Goal: Transaction & Acquisition: Purchase product/service

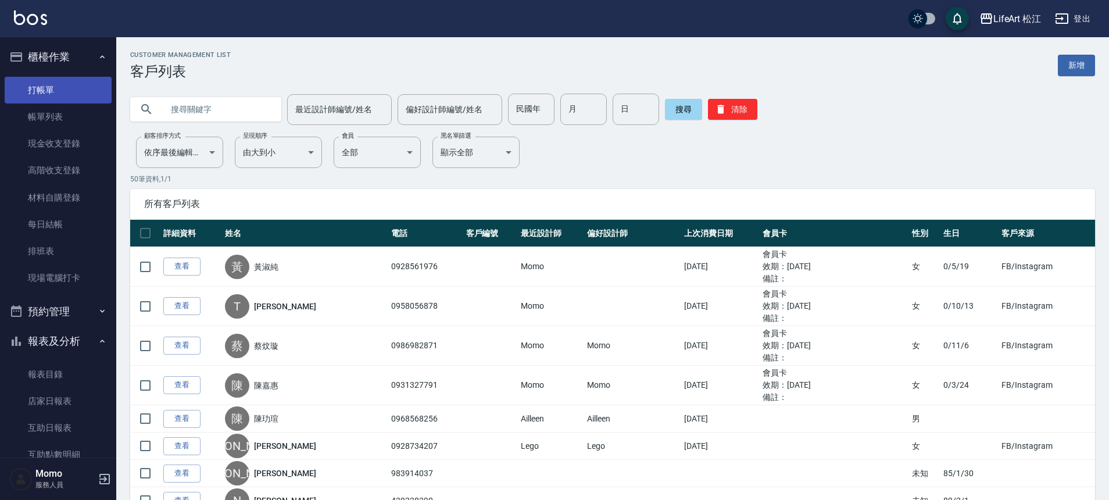
click at [82, 94] on link "打帳單" at bounding box center [58, 90] width 107 height 27
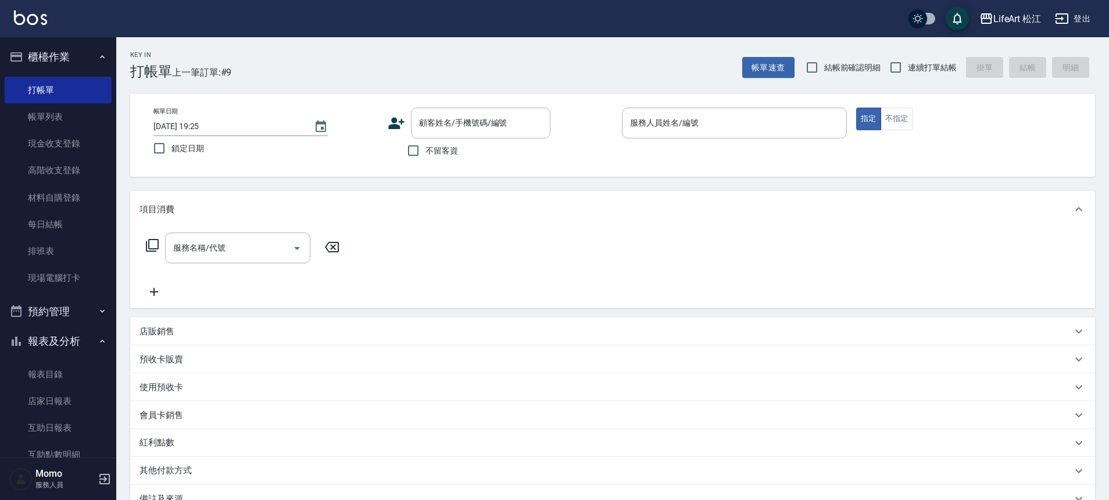
click at [396, 127] on icon at bounding box center [396, 123] width 16 height 12
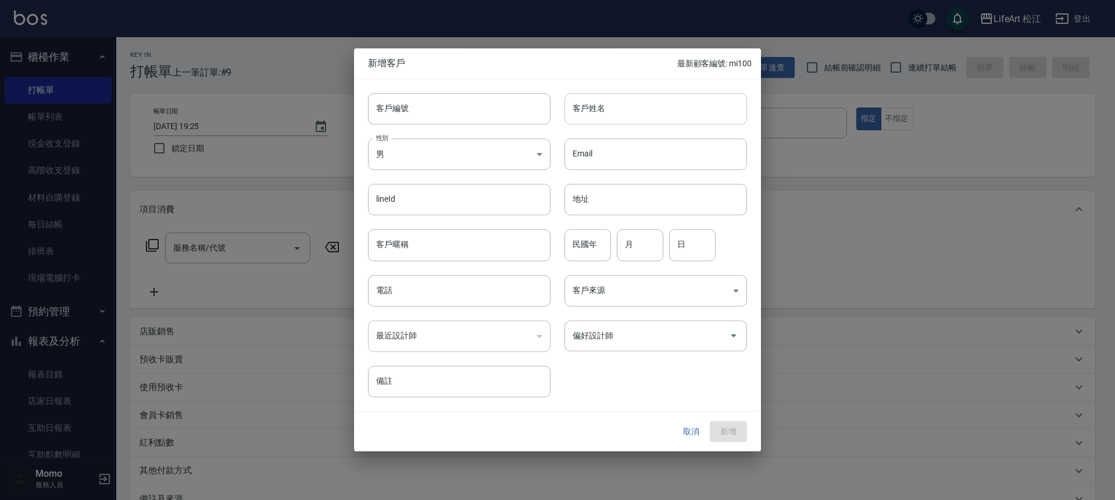
click at [613, 113] on input "客戶姓名" at bounding box center [656, 108] width 183 height 31
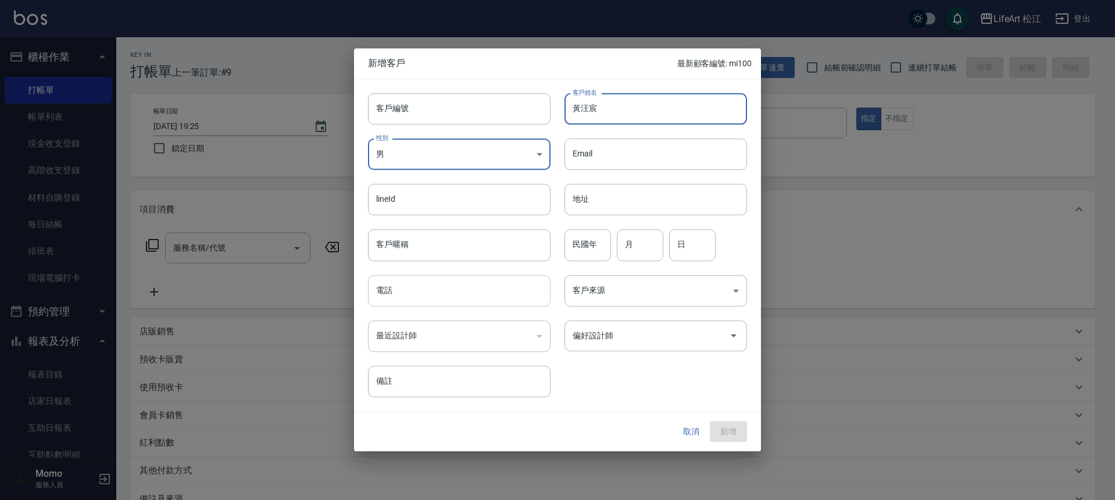
type input "黃汪宸"
click at [469, 294] on input "電話" at bounding box center [459, 290] width 183 height 31
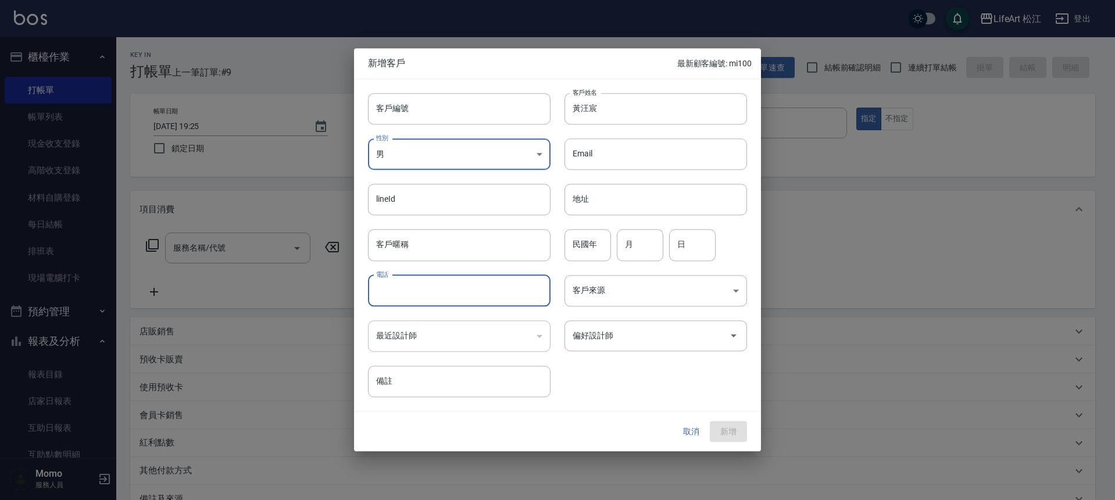
click at [469, 294] on input "電話" at bounding box center [459, 290] width 183 height 31
type input "0966592706"
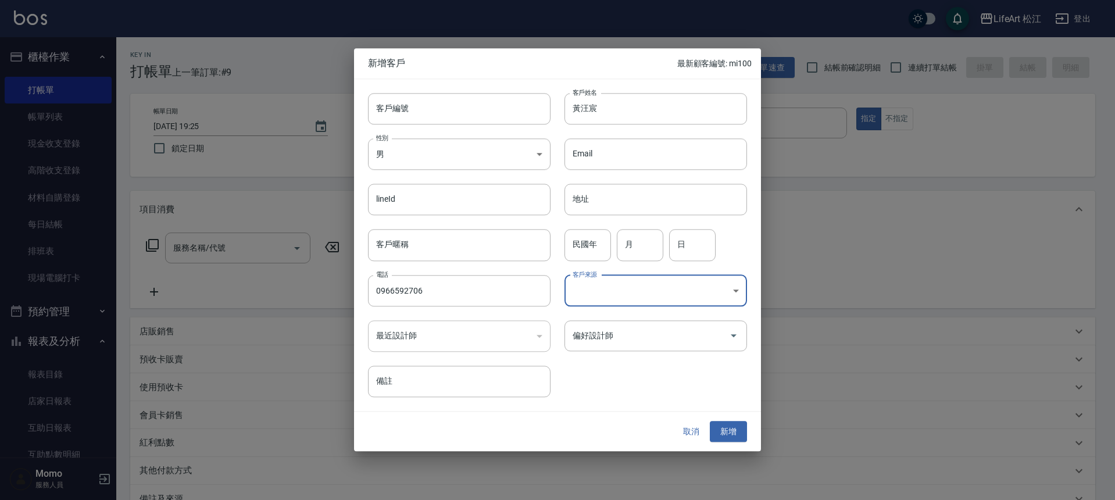
click at [604, 317] on div "偏好設計師 偏好設計師" at bounding box center [649, 328] width 197 height 45
click at [606, 338] on input "偏好設計師" at bounding box center [647, 336] width 155 height 20
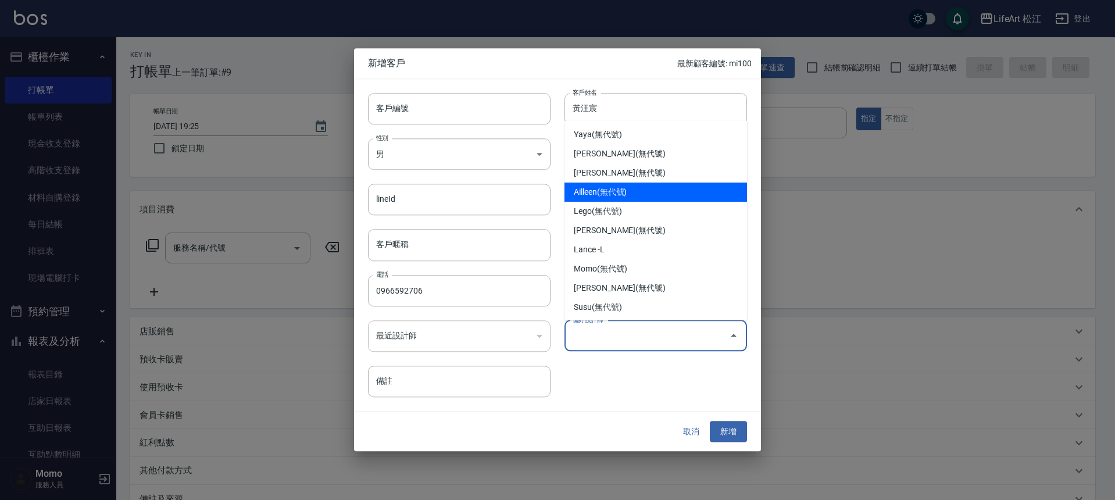
click at [636, 190] on li "Ailleen(無代號)" at bounding box center [656, 192] width 183 height 19
type input "Ailleen"
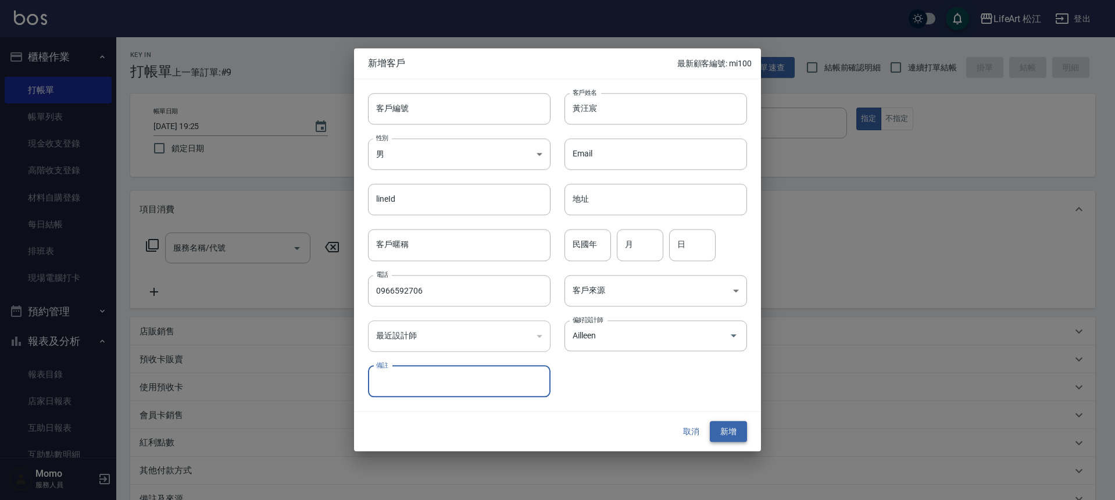
click at [725, 427] on button "新增" at bounding box center [728, 432] width 37 height 22
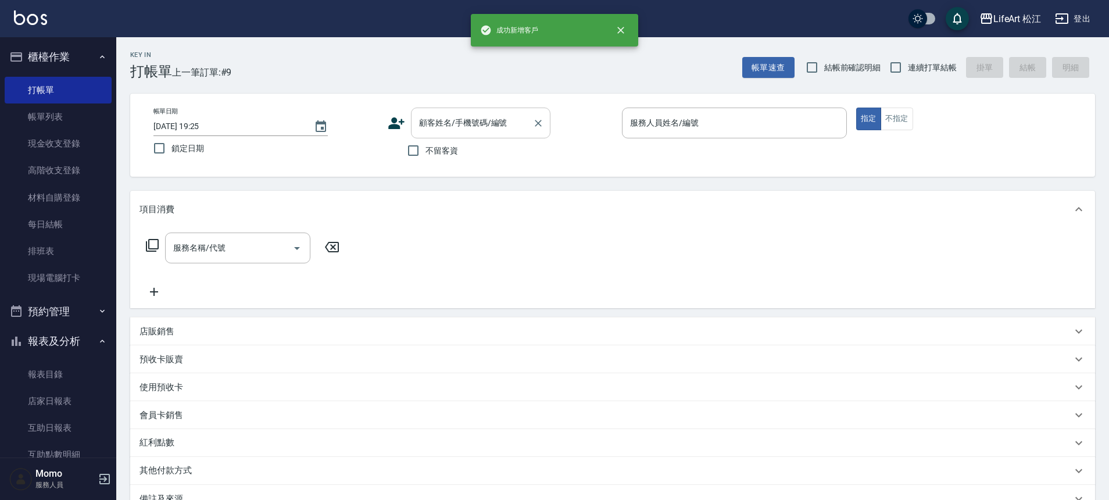
click at [511, 123] on input "顧客姓名/手機號碼/編號" at bounding box center [472, 123] width 112 height 20
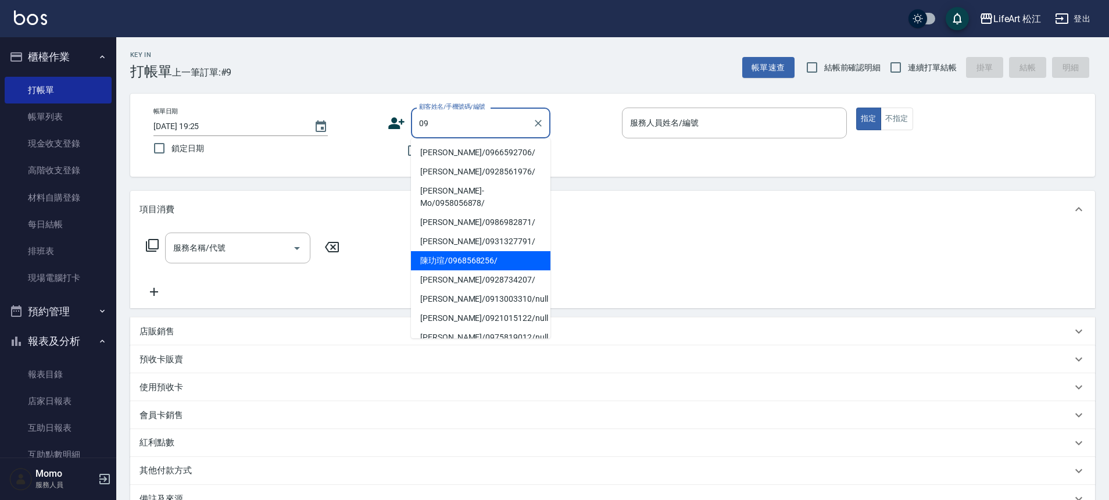
click at [492, 152] on li "[PERSON_NAME]/0966592706/" at bounding box center [481, 152] width 140 height 19
type input "[PERSON_NAME]/0966592706/"
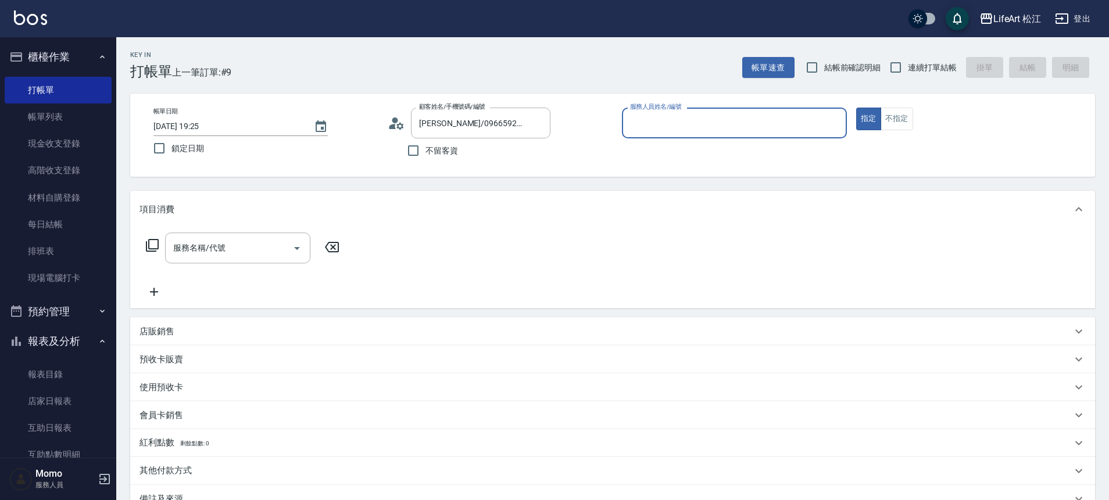
type input "Ailleen(無代號)"
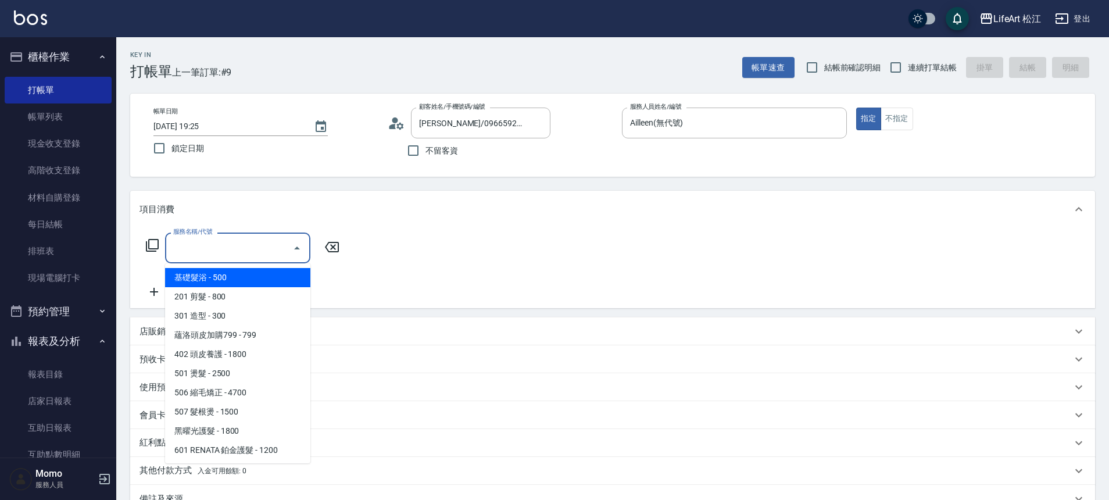
click at [262, 251] on input "服務名稱/代號" at bounding box center [228, 248] width 117 height 20
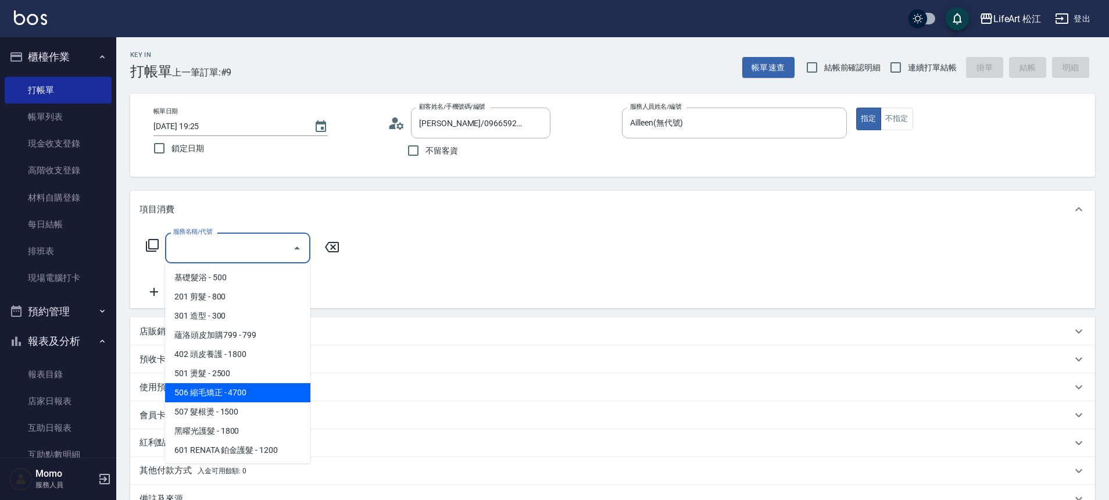
click at [225, 392] on span "506 縮毛矯正 - 4700" at bounding box center [237, 392] width 145 height 19
type input "506 縮毛矯正 (506)"
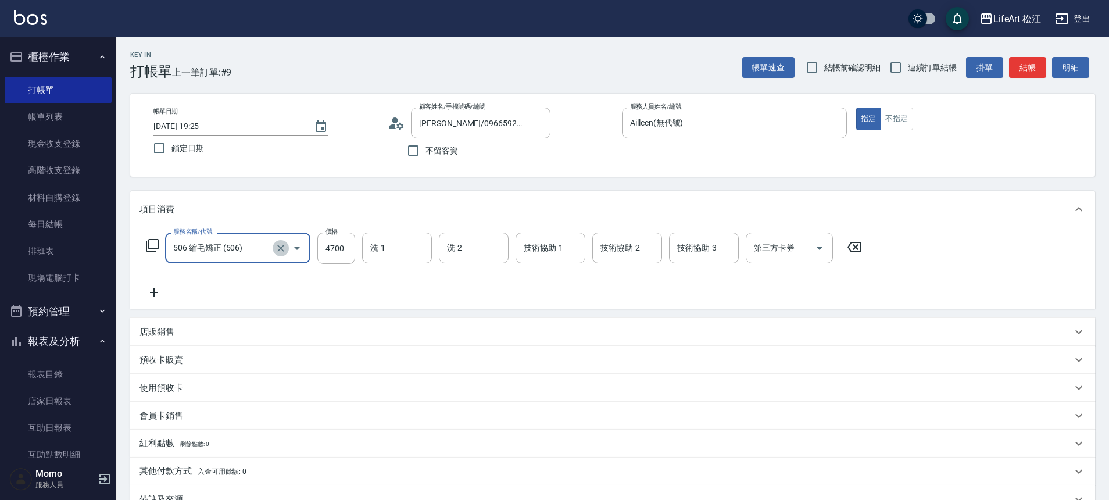
click at [285, 249] on icon "Clear" at bounding box center [281, 248] width 12 height 12
click at [226, 247] on input "服務名稱/代號" at bounding box center [221, 248] width 102 height 20
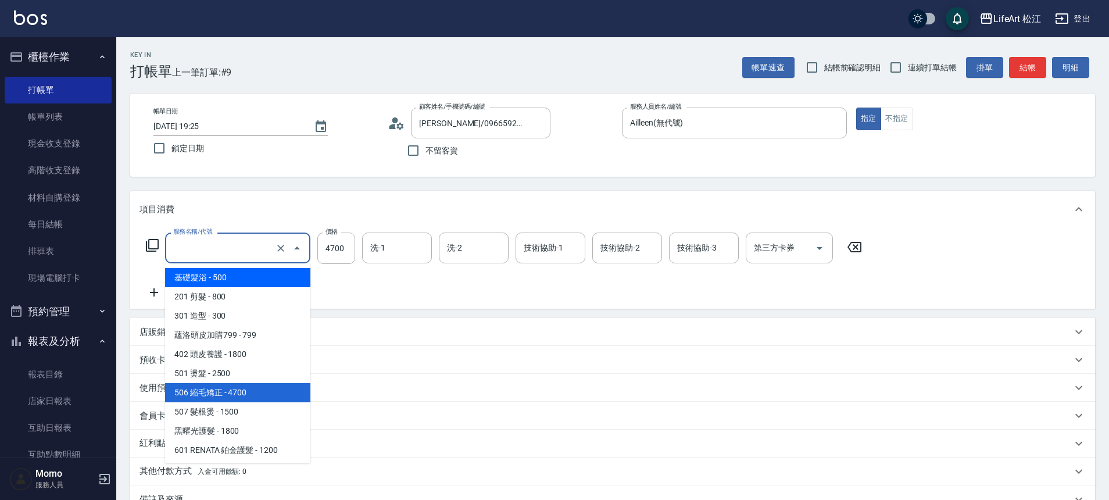
click at [229, 282] on span "基礎髮浴 - 500" at bounding box center [237, 277] width 145 height 19
type input "基礎髮浴 (101)"
type input "500"
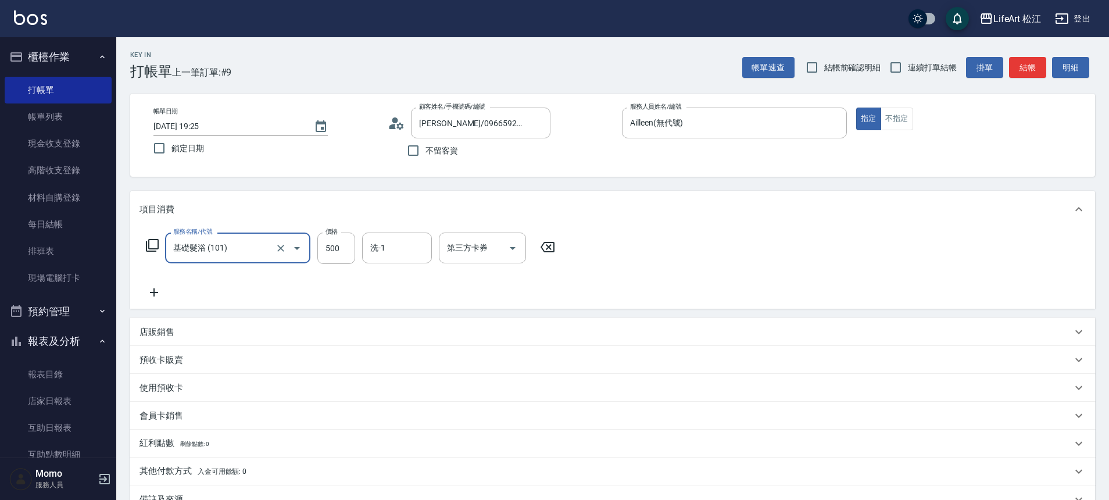
click at [159, 297] on icon at bounding box center [154, 292] width 29 height 14
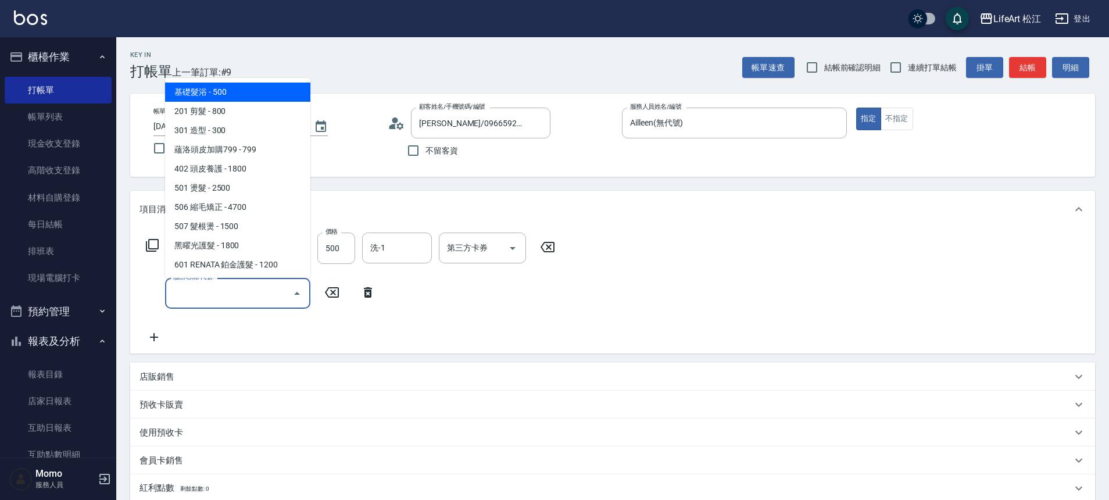
click at [229, 298] on input "服務名稱/代號" at bounding box center [228, 293] width 117 height 20
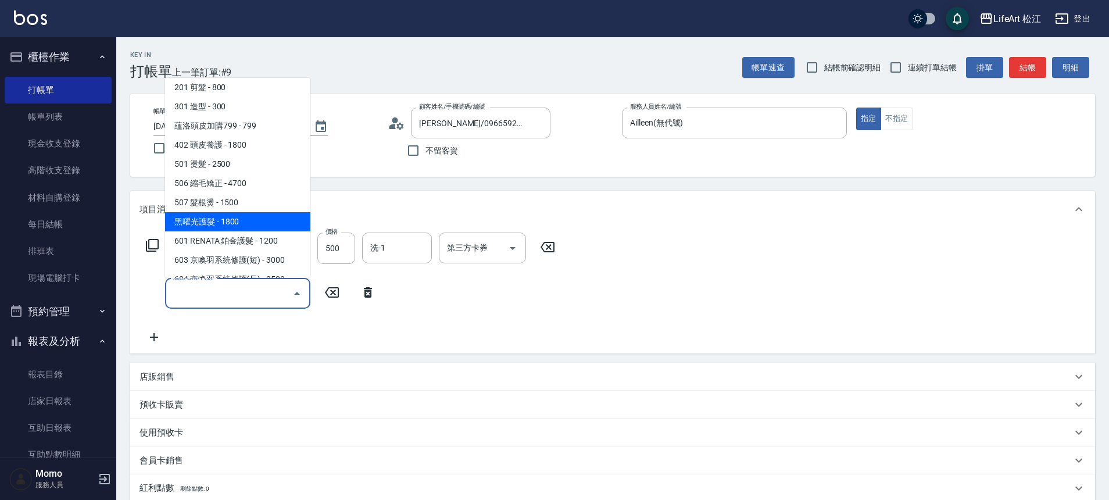
scroll to position [118, 0]
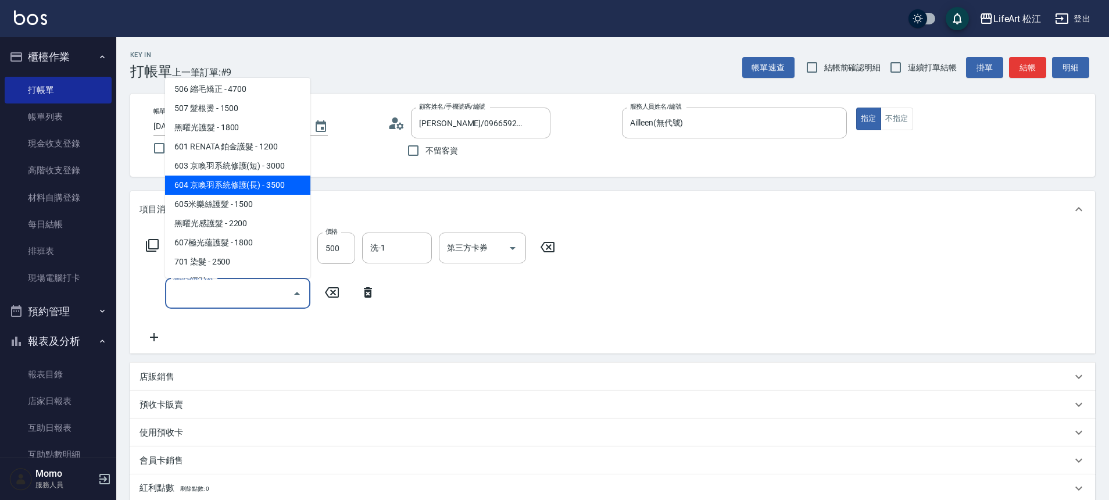
click at [229, 187] on span "604 京喚羽系統修護(長) - 3500" at bounding box center [237, 185] width 145 height 19
type input "604 京喚羽系統修護(長)(604)"
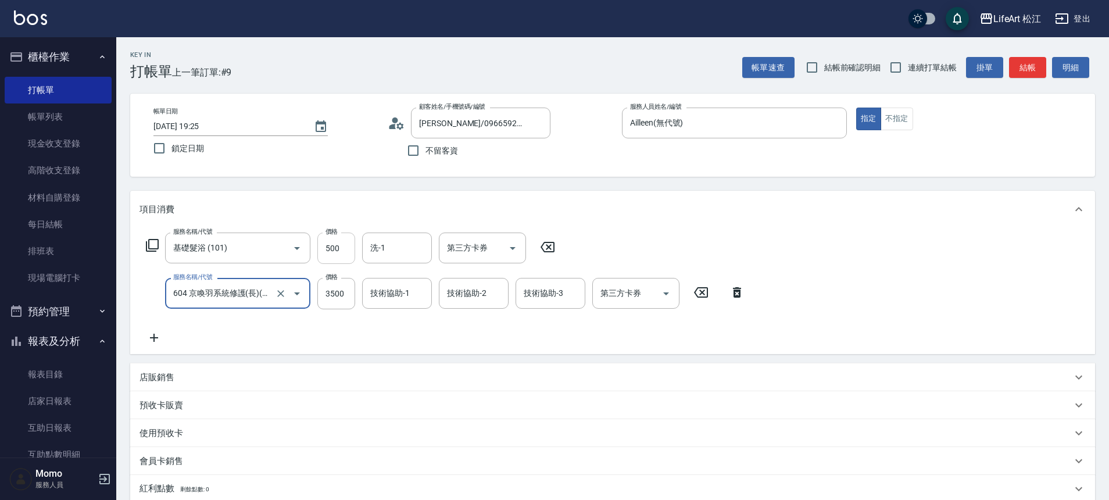
click at [341, 248] on input "500" at bounding box center [336, 248] width 38 height 31
click at [338, 245] on input "500" at bounding box center [336, 248] width 38 height 31
type input "350"
click at [327, 338] on div "服務名稱/代號 基礎髮浴 (101) 服務名稱/代號 價格 350 價格 洗-1 洗-1 第三方卡券 第三方卡券 服務名稱/代號 604 京喚羽系統修護(長)…" at bounding box center [446, 289] width 612 height 112
click at [337, 290] on input "3500" at bounding box center [336, 293] width 38 height 31
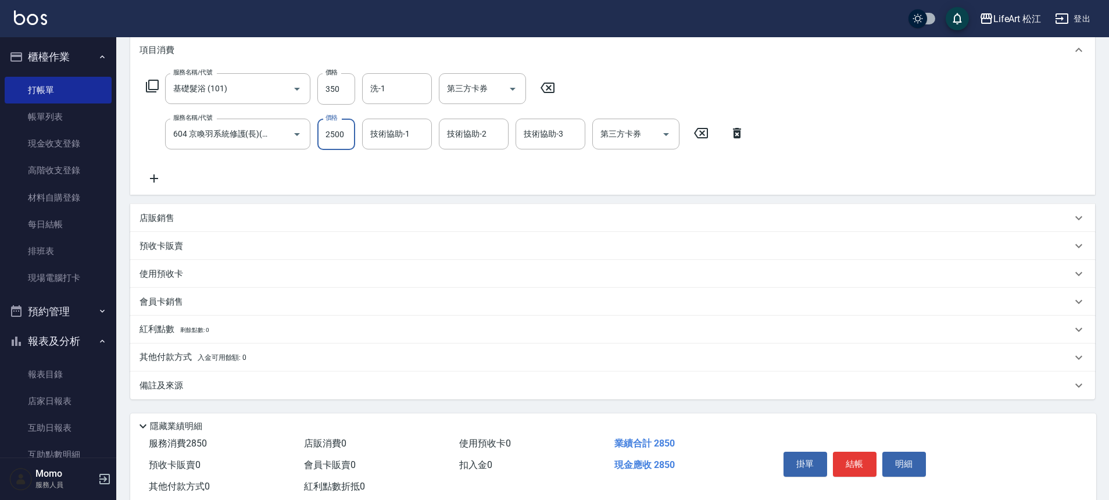
scroll to position [190, 0]
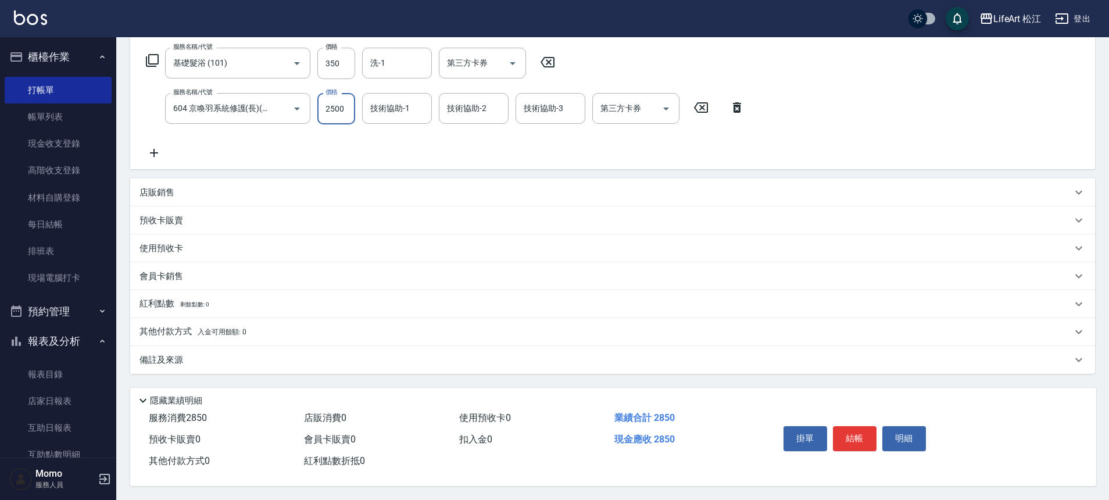
type input "2500"
click at [188, 354] on div "備註及來源" at bounding box center [606, 360] width 933 height 12
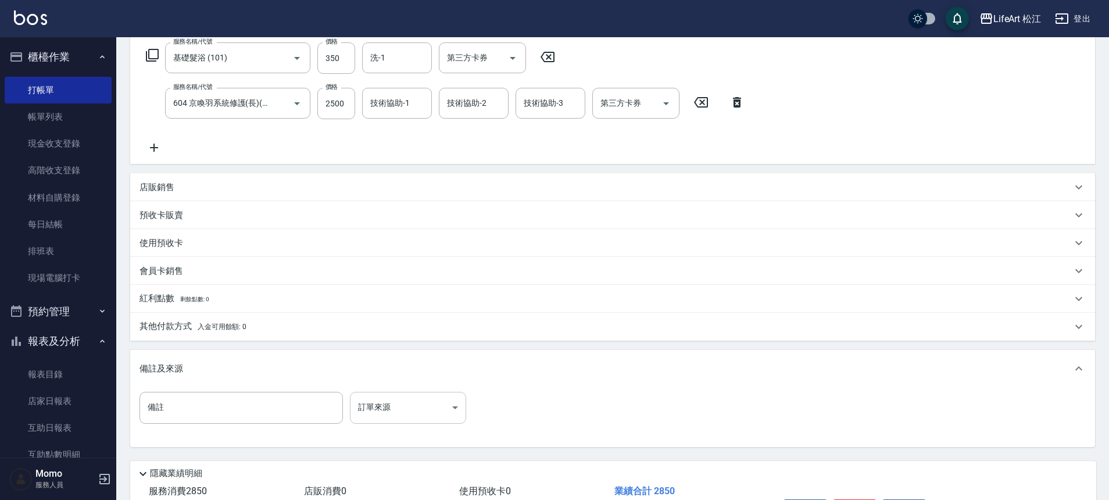
click at [385, 412] on body "LifeArt 松江 登出 櫃檯作業 打帳單 帳單列表 現金收支登錄 高階收支登錄 材料自購登錄 每日結帳 排班表 現場電腦打卡 預約管理 預約管理 單日預約…" at bounding box center [554, 191] width 1109 height 763
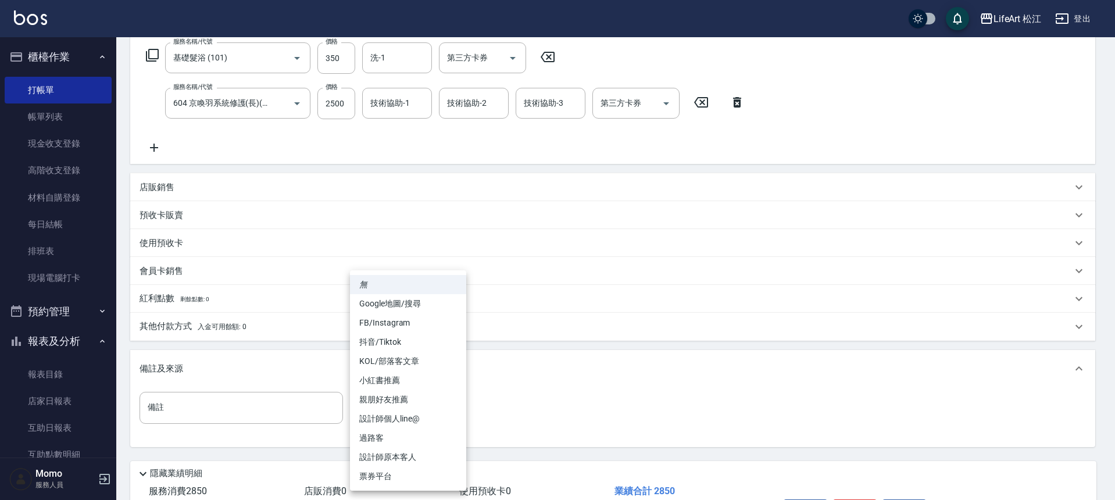
click at [399, 321] on li "FB/Instagram" at bounding box center [408, 322] width 116 height 19
type input "FB/Instagram"
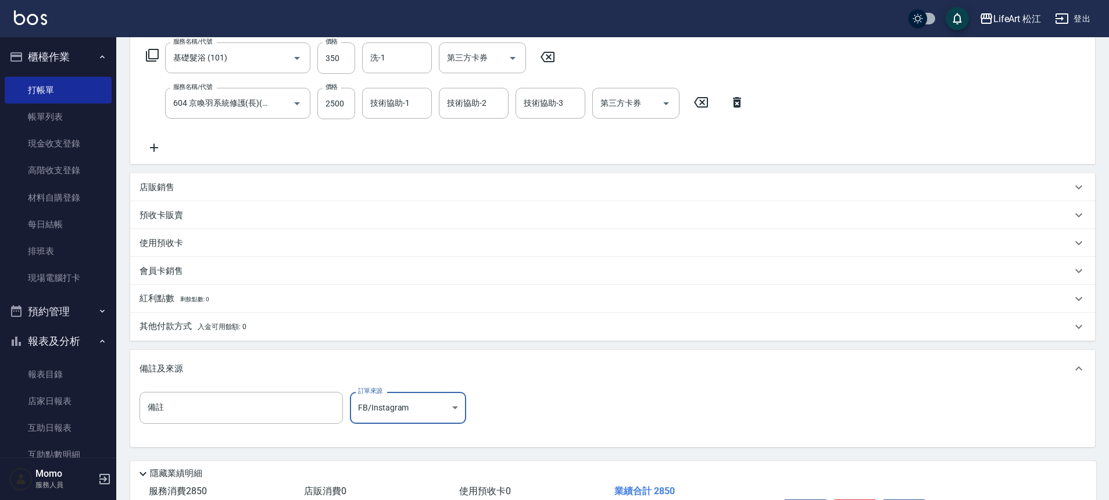
click at [271, 319] on div "其他付款方式 入金可用餘額: 0" at bounding box center [612, 327] width 965 height 28
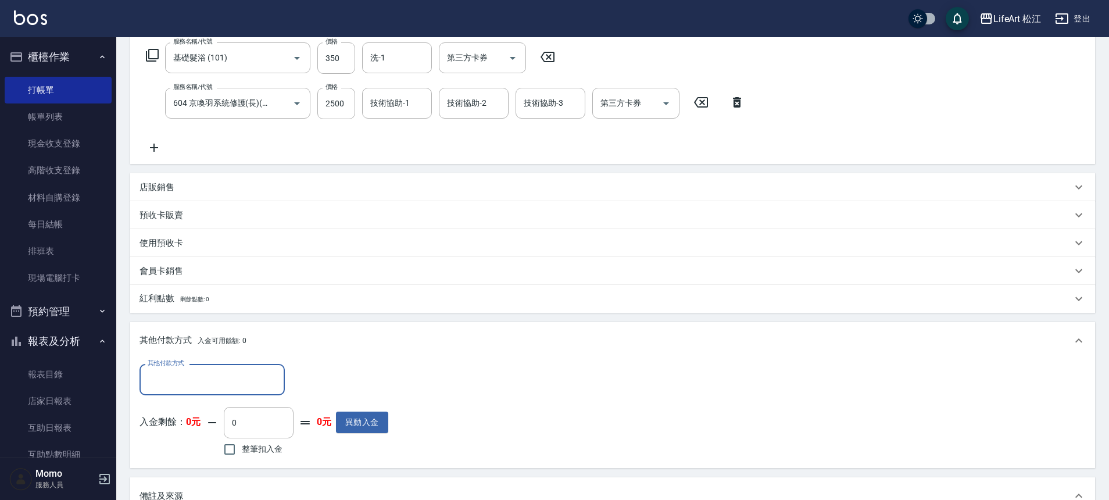
scroll to position [0, 0]
click at [246, 377] on input "其他付款方式" at bounding box center [212, 379] width 135 height 20
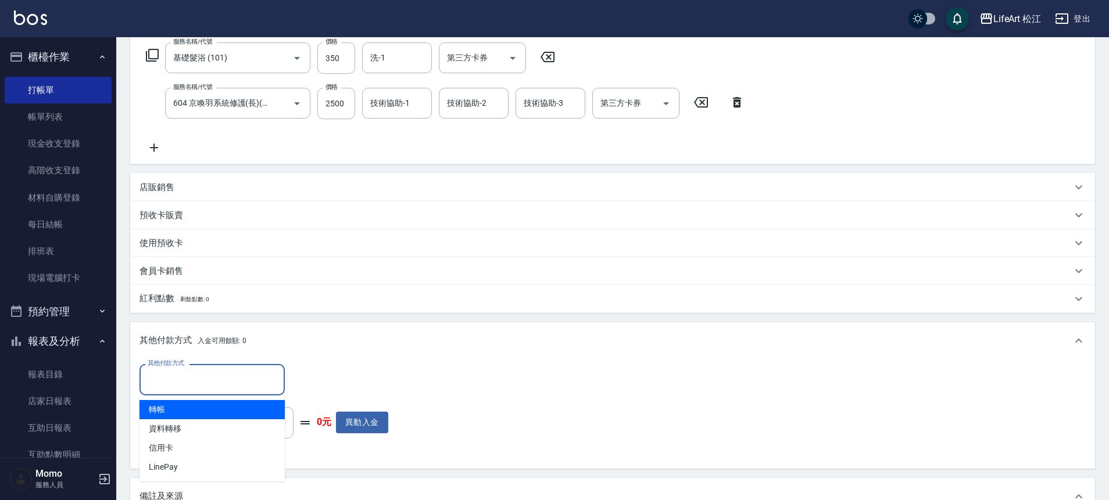
click at [226, 414] on span "轉帳" at bounding box center [212, 409] width 145 height 19
type input "轉帳"
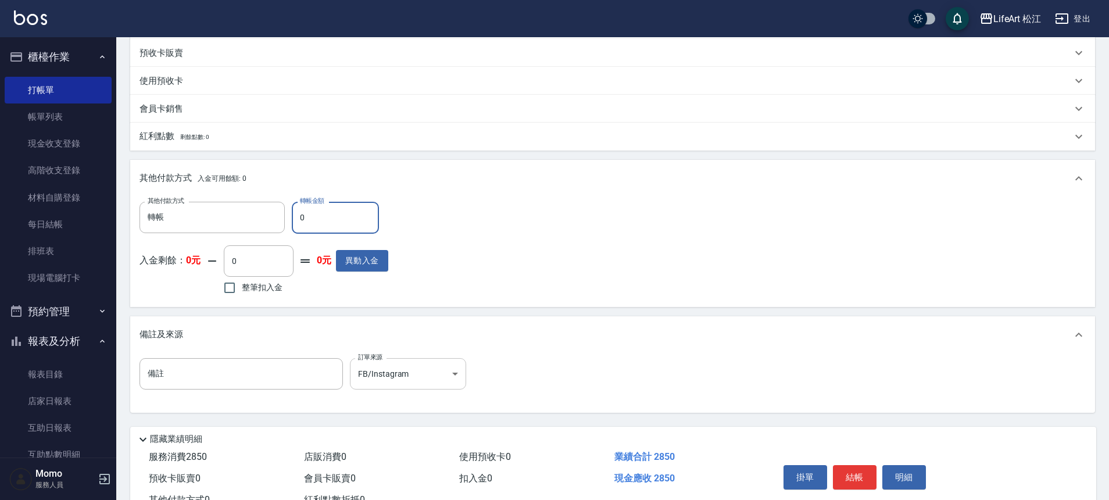
scroll to position [397, 0]
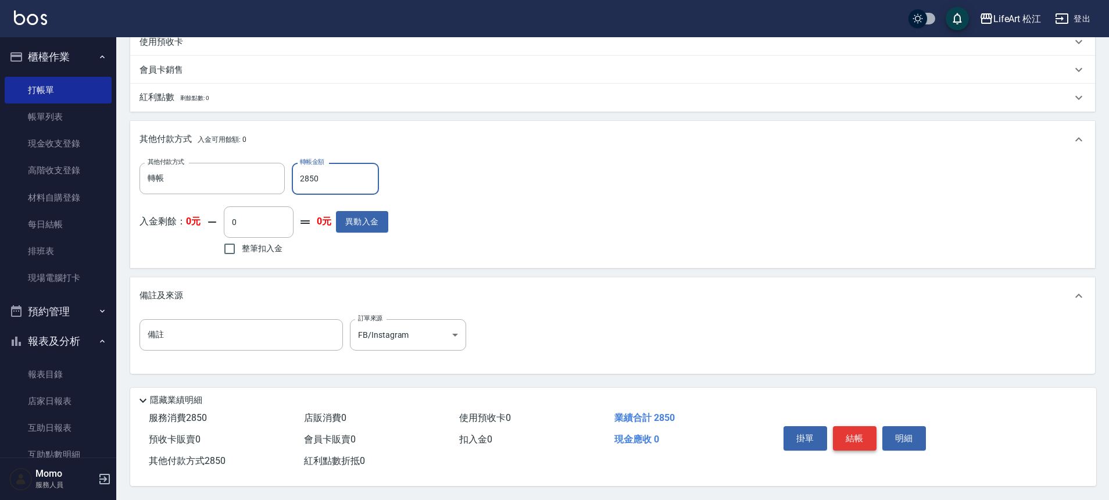
type input "2850"
click at [859, 440] on button "結帳" at bounding box center [855, 438] width 44 height 24
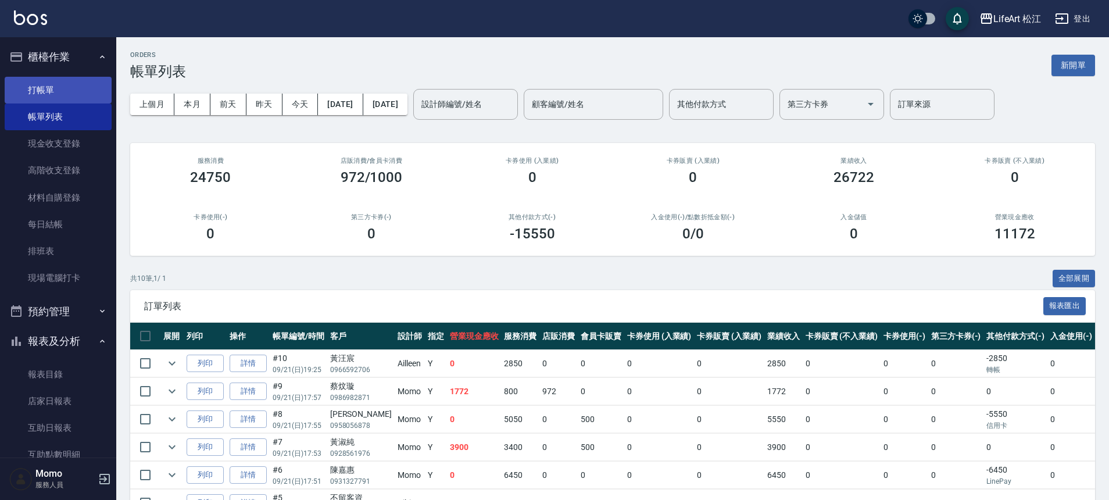
click at [80, 87] on link "打帳單" at bounding box center [58, 90] width 107 height 27
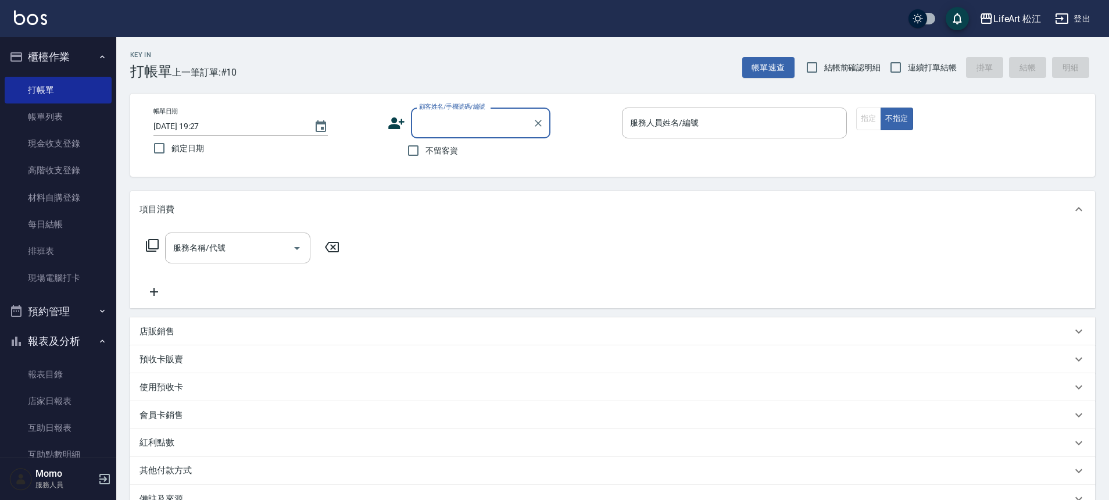
click at [455, 116] on input "顧客姓名/手機號碼/編號" at bounding box center [472, 123] width 112 height 20
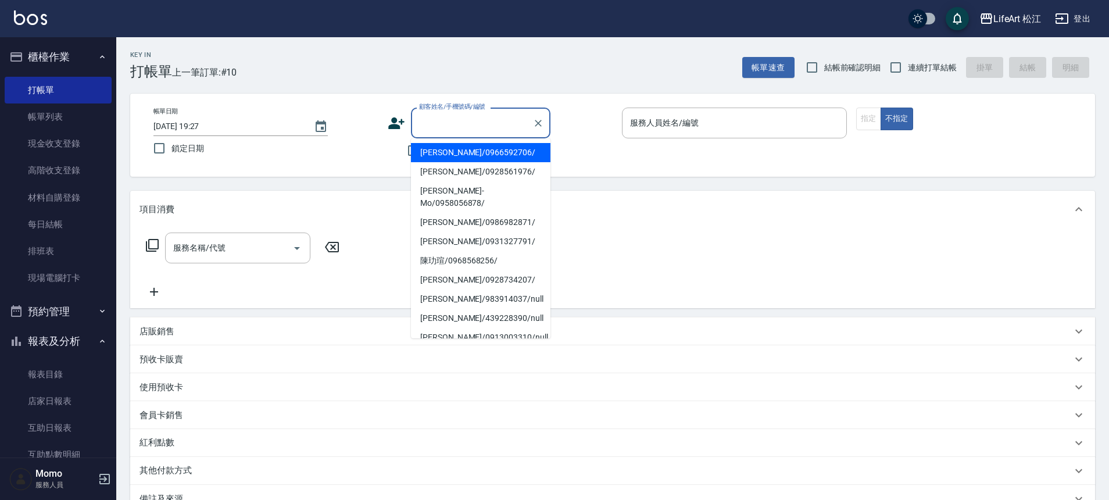
click at [400, 122] on icon at bounding box center [396, 123] width 17 height 17
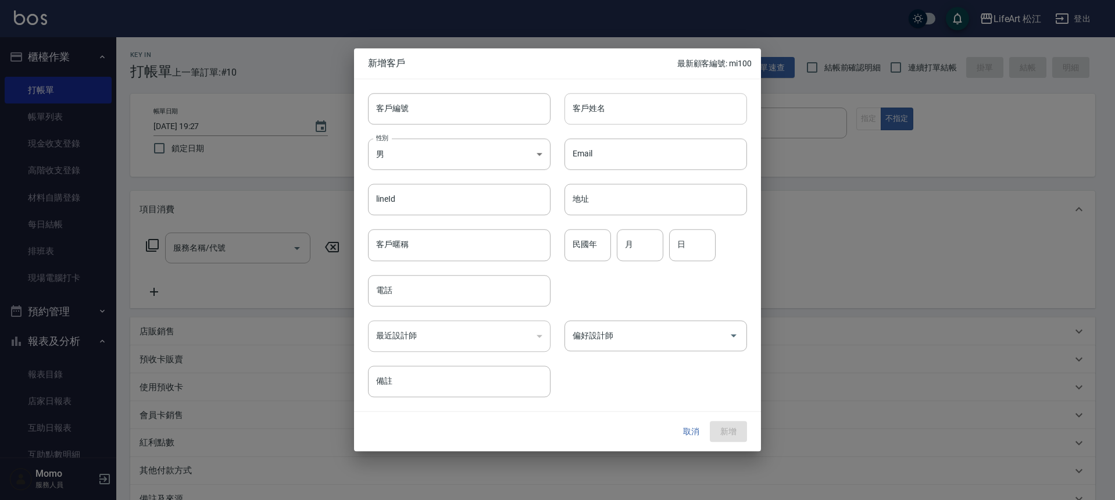
click at [609, 113] on input "客戶姓名" at bounding box center [656, 108] width 183 height 31
type input "x"
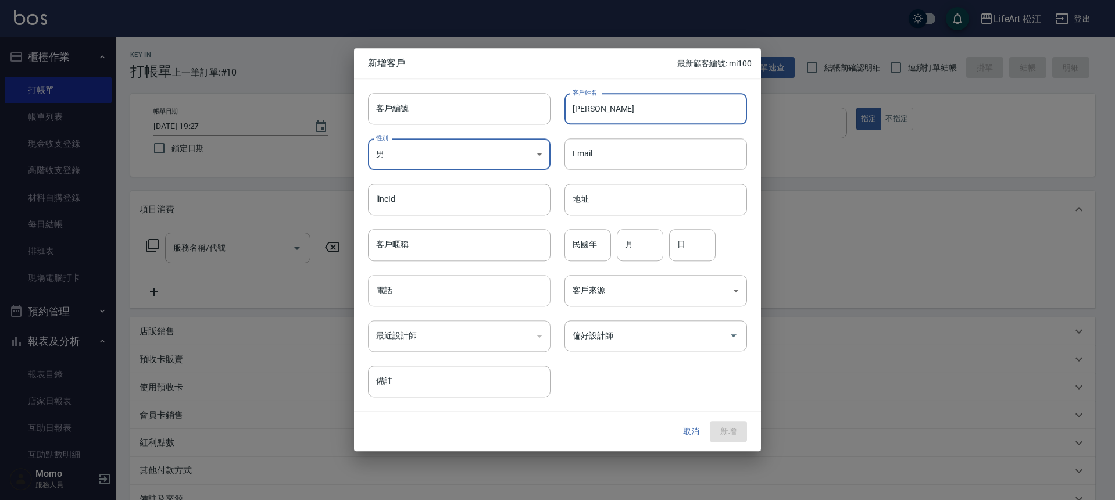
type input "[PERSON_NAME]"
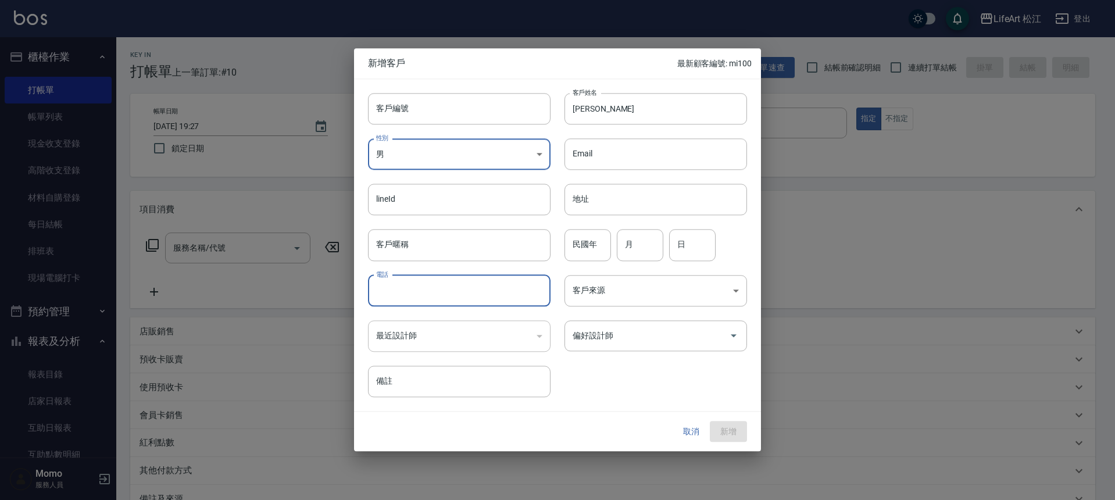
click at [502, 285] on input "電話" at bounding box center [459, 290] width 183 height 31
type input "0988108148"
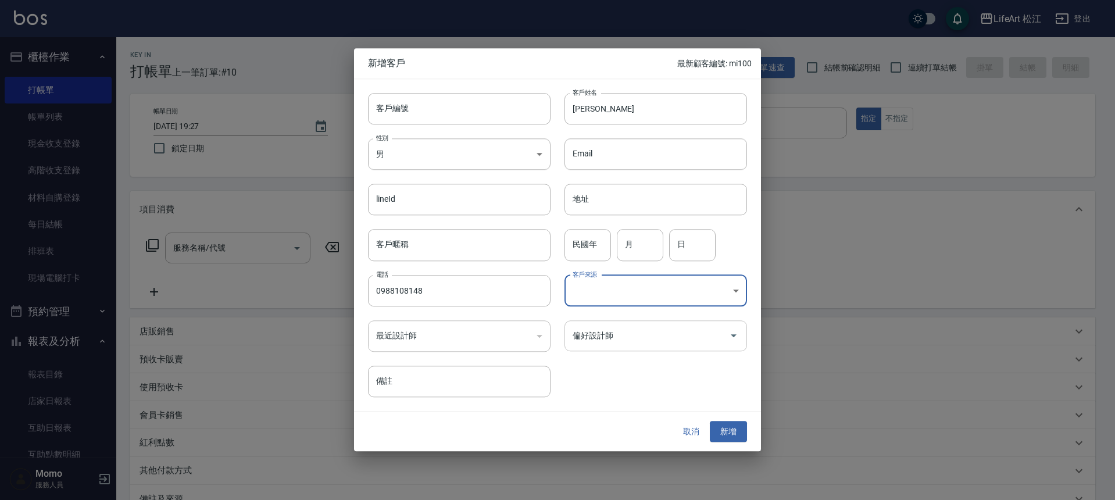
click at [619, 346] on div "偏好設計師" at bounding box center [656, 335] width 183 height 31
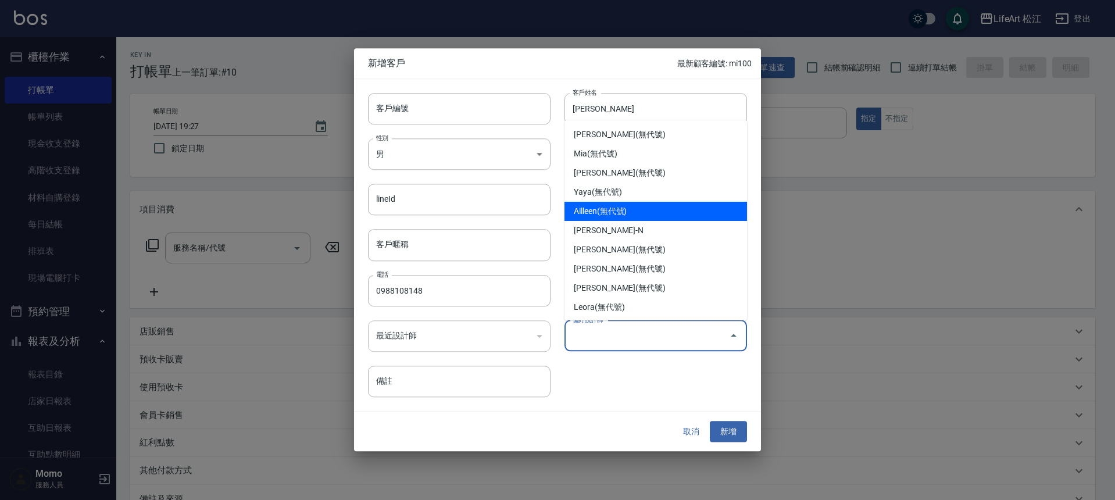
click at [624, 214] on li "Ailleen(無代號)" at bounding box center [656, 211] width 183 height 19
type input "Ailleen"
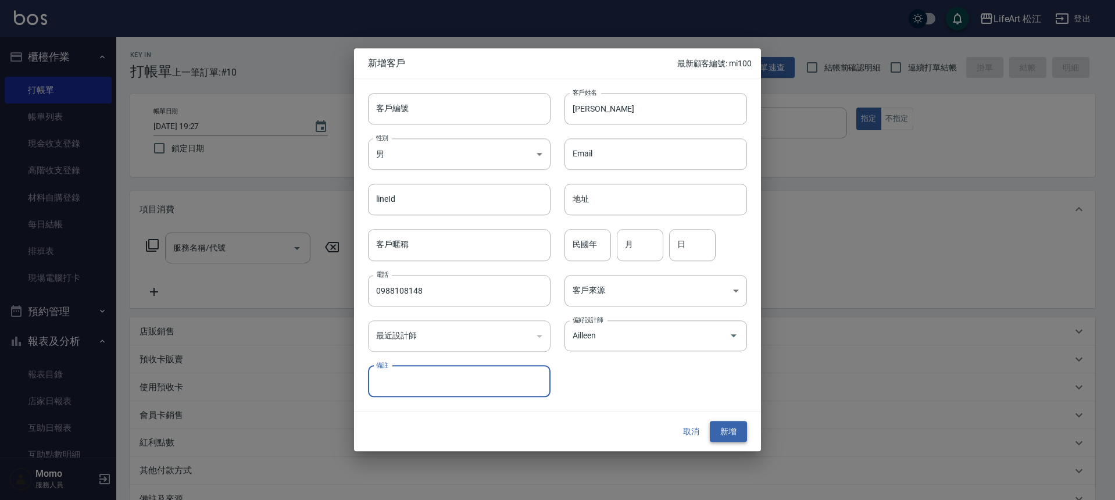
click at [723, 427] on button "新增" at bounding box center [728, 432] width 37 height 22
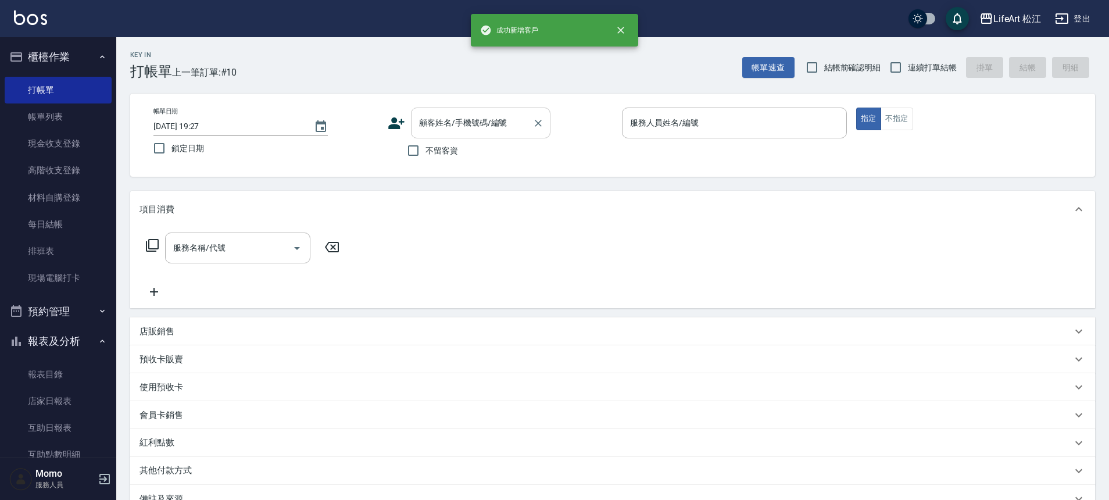
click at [482, 131] on input "顧客姓名/手機號碼/編號" at bounding box center [472, 123] width 112 height 20
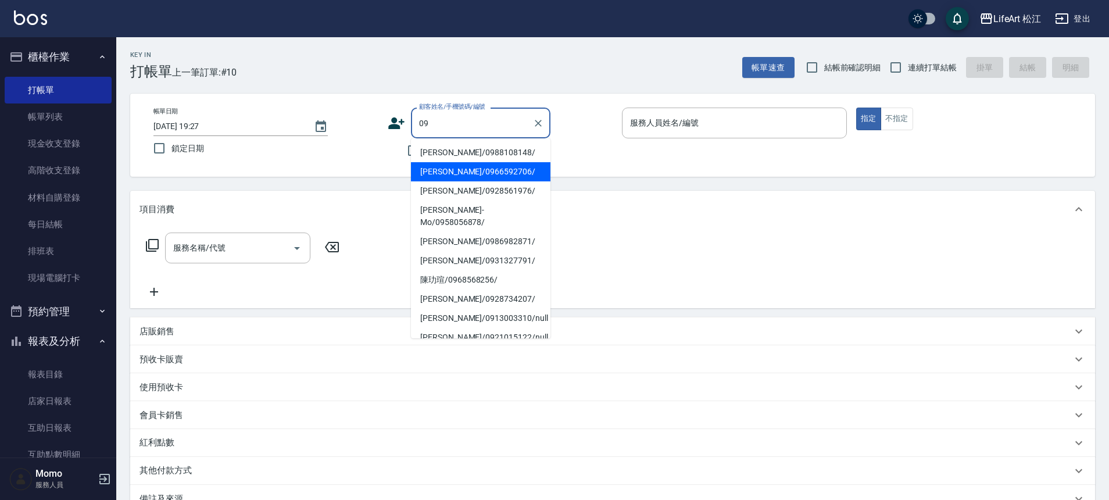
click at [447, 147] on li "[PERSON_NAME]/0988108148/" at bounding box center [481, 152] width 140 height 19
type input "[PERSON_NAME]/0988108148/"
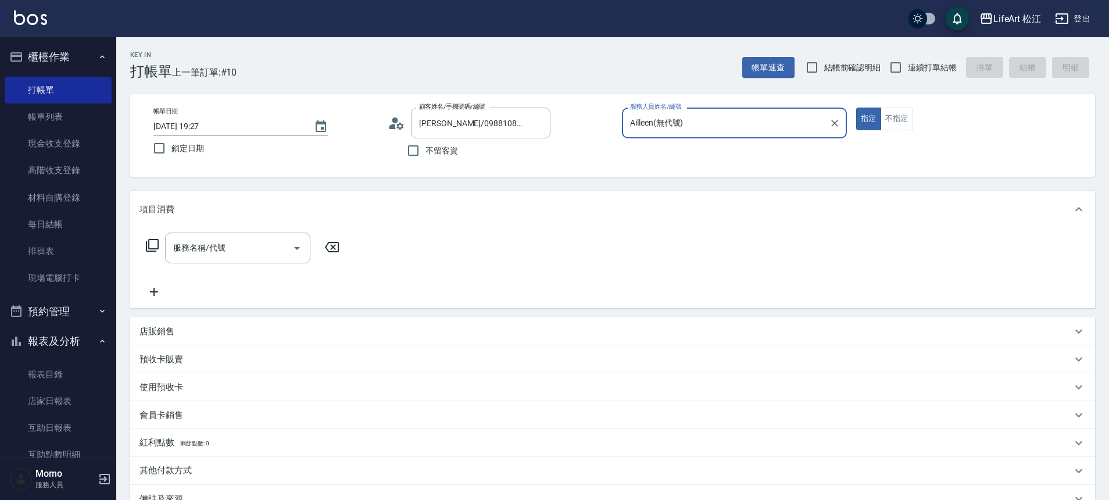
type input "Ailleen(無代號)"
click at [227, 237] on div "服務名稱/代號" at bounding box center [237, 248] width 145 height 31
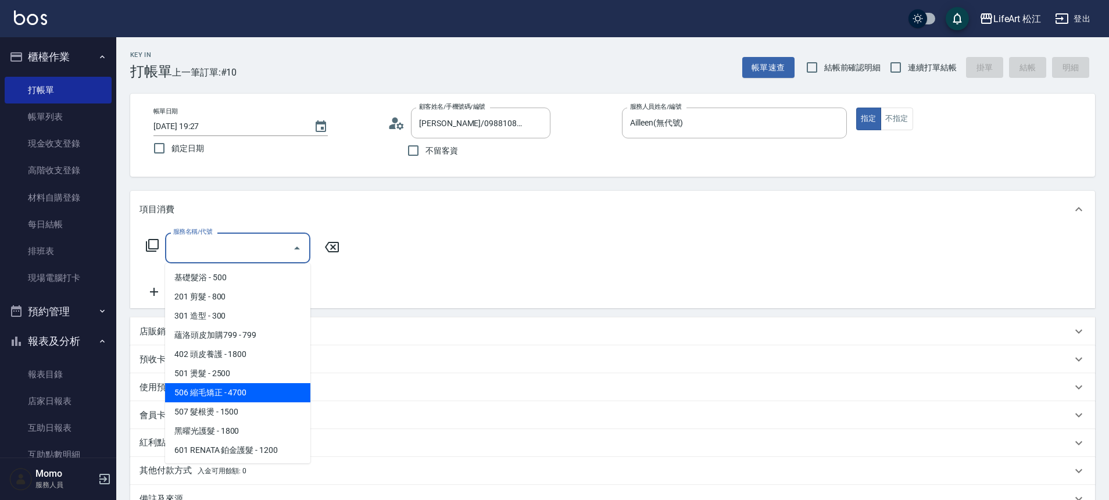
click at [230, 396] on span "506 縮毛矯正 - 4700" at bounding box center [237, 392] width 145 height 19
type input "506 縮毛矯正 (506)"
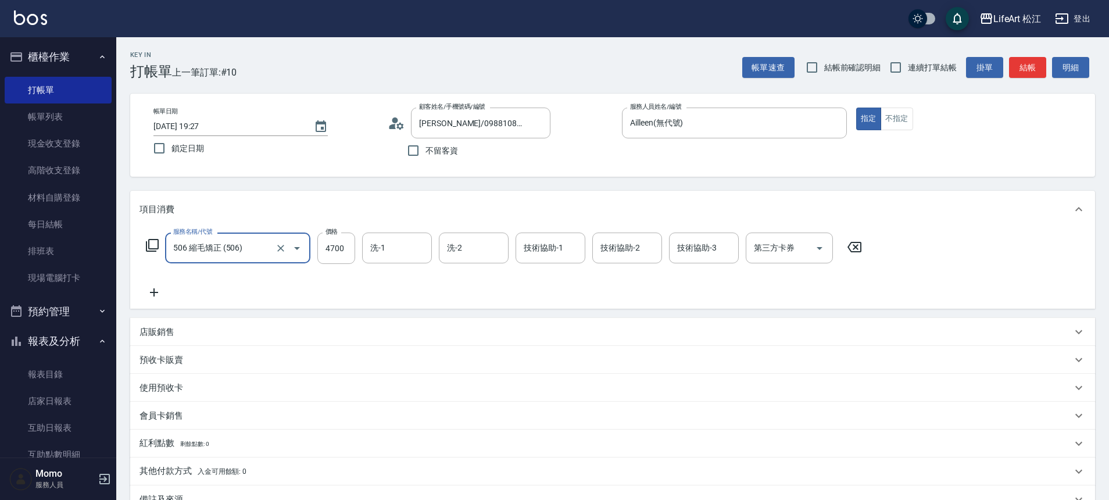
click at [159, 294] on icon at bounding box center [154, 292] width 29 height 14
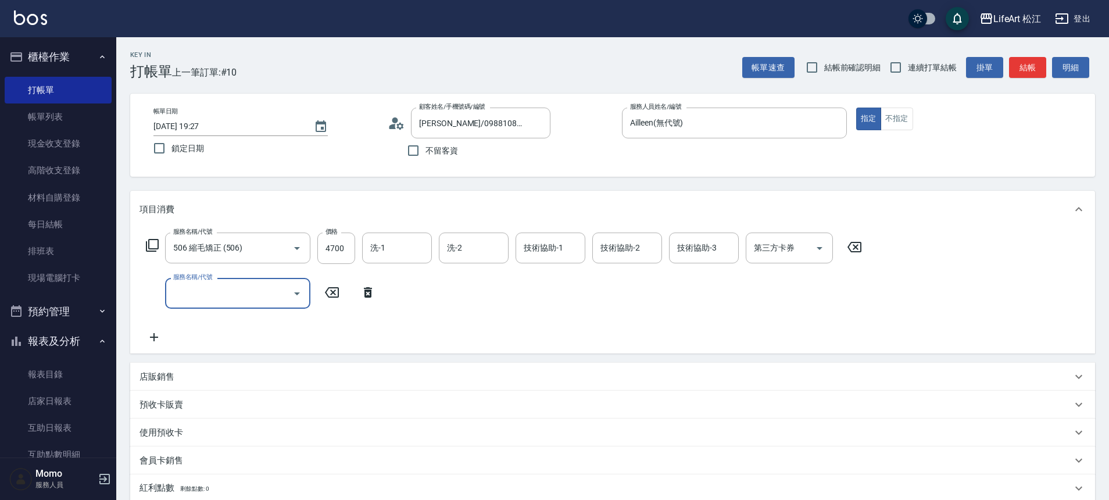
click at [258, 288] on input "服務名稱/代號" at bounding box center [228, 293] width 117 height 20
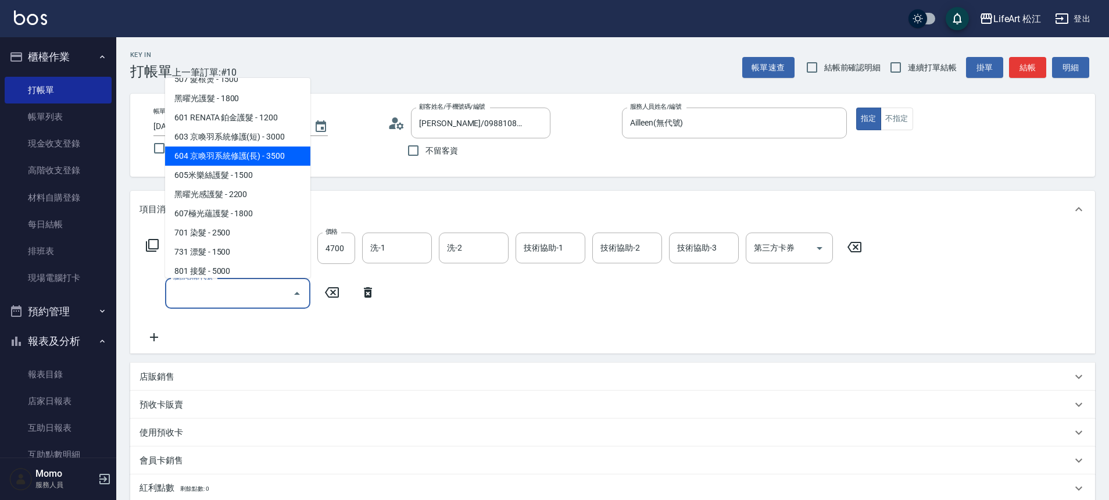
scroll to position [155, 0]
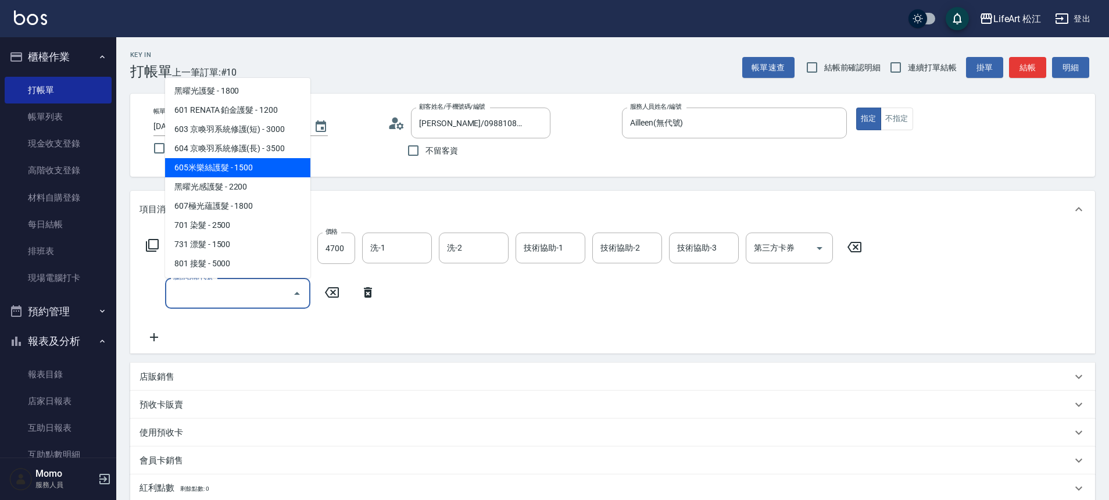
click at [233, 165] on span "605米樂絲護髮 - 1500" at bounding box center [237, 167] width 145 height 19
type input "605米樂絲護髮(605)"
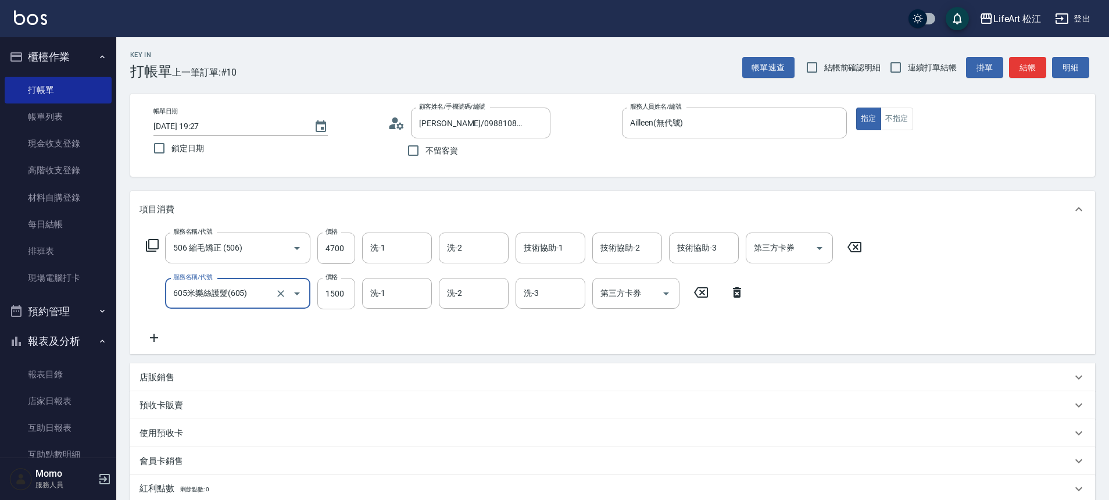
click at [385, 242] on div "洗-1 洗-1" at bounding box center [397, 248] width 70 height 31
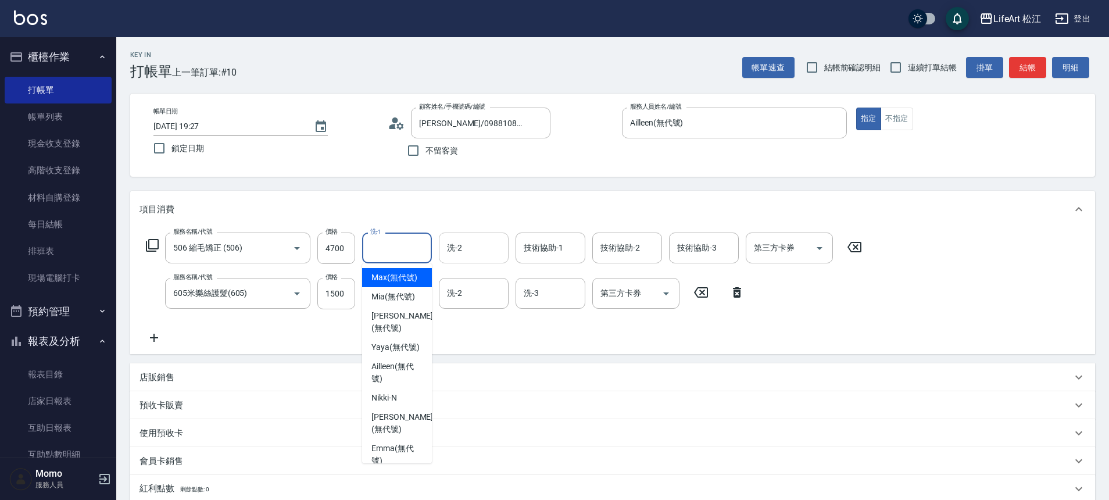
click at [486, 244] on input "洗-2" at bounding box center [473, 248] width 59 height 20
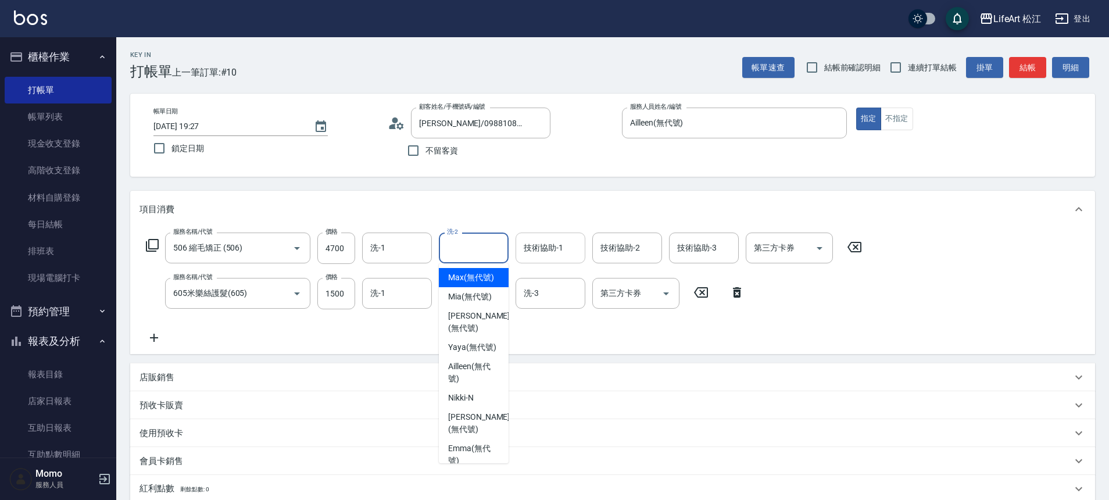
click at [533, 247] on div "技術協助-1 技術協助-1" at bounding box center [551, 248] width 70 height 31
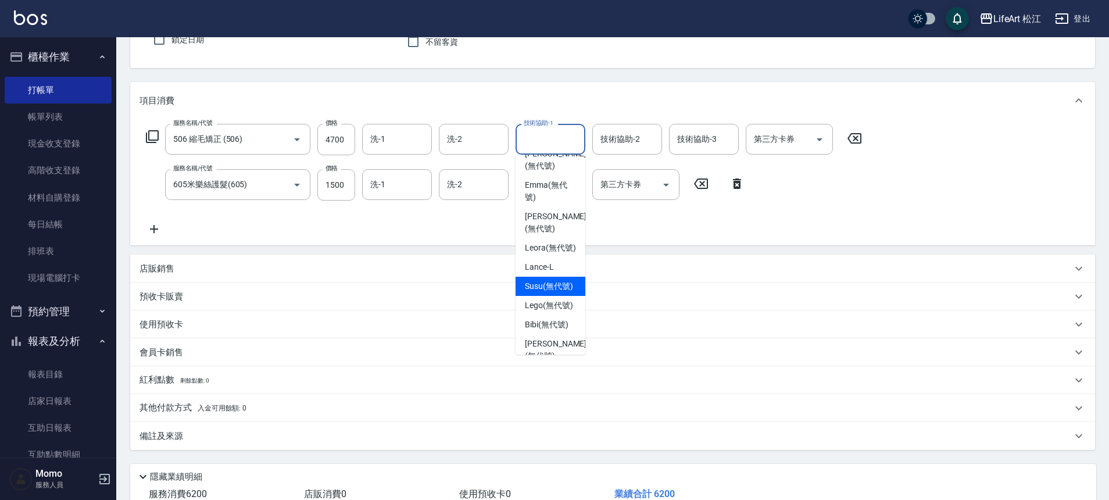
click at [554, 292] on span "Susu (無代號)" at bounding box center [549, 286] width 48 height 12
type input "Susu(無代號)"
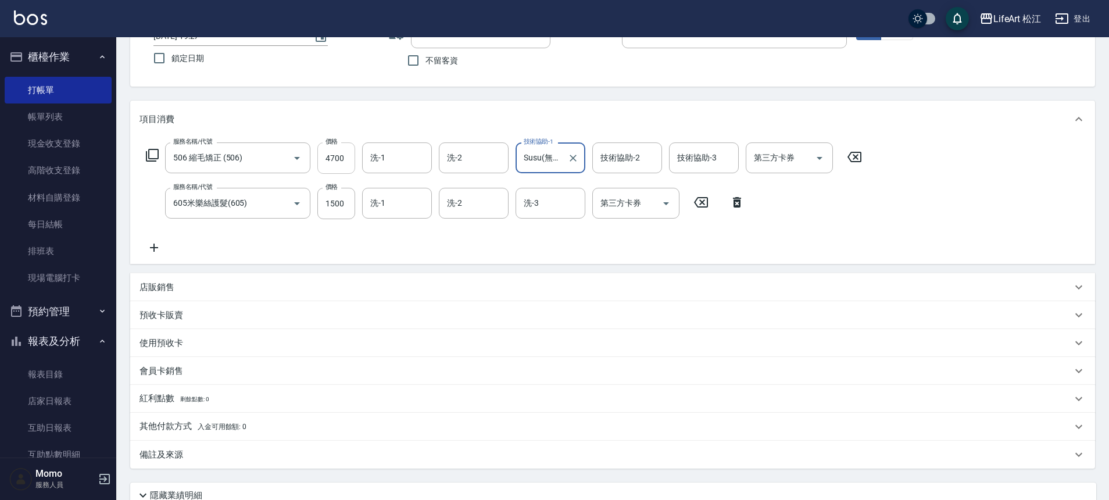
scroll to position [0, 0]
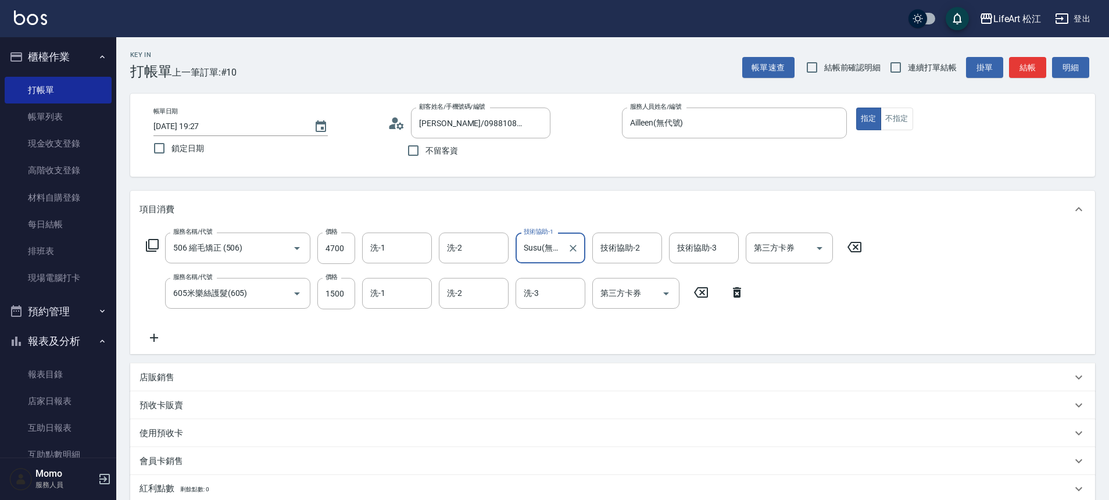
click at [338, 265] on div "服務名稱/代號 506 縮毛矯正 (506) 服務名稱/代號 價格 4700 價格 洗-1 洗-1 洗-2 洗-2 技術協助-1 Susu(無代號) 技術協助…" at bounding box center [505, 289] width 730 height 112
click at [340, 252] on input "4700" at bounding box center [336, 248] width 38 height 31
click at [340, 254] on input "4700" at bounding box center [336, 248] width 38 height 31
click at [359, 181] on div "Key In 打帳單 上一筆訂單:#10 帳單速查 結帳前確認明細 連續打單結帳 掛單 結帳 明細 帳單日期 [DATE] 19:27 鎖定日期 顧客姓名/手…" at bounding box center [612, 361] width 993 height 648
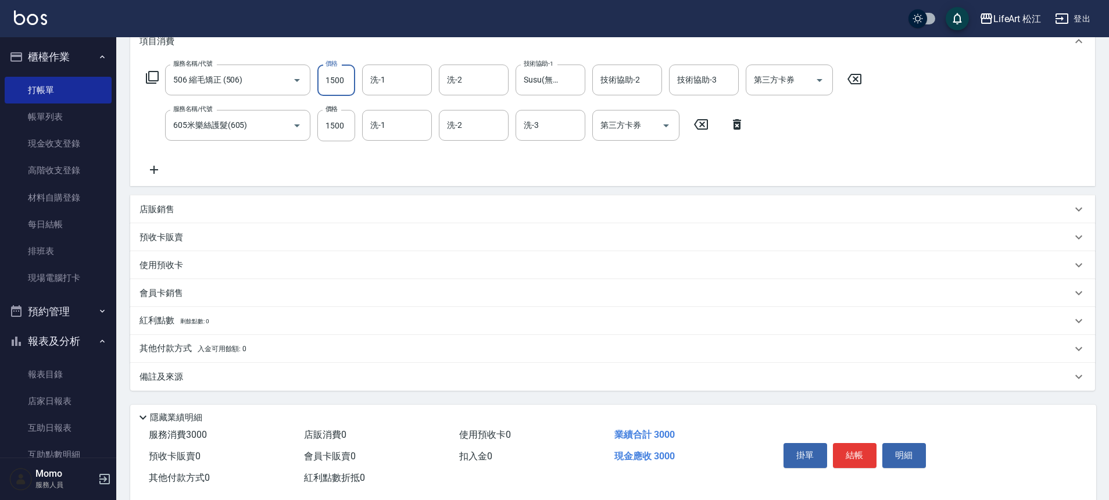
scroll to position [190, 0]
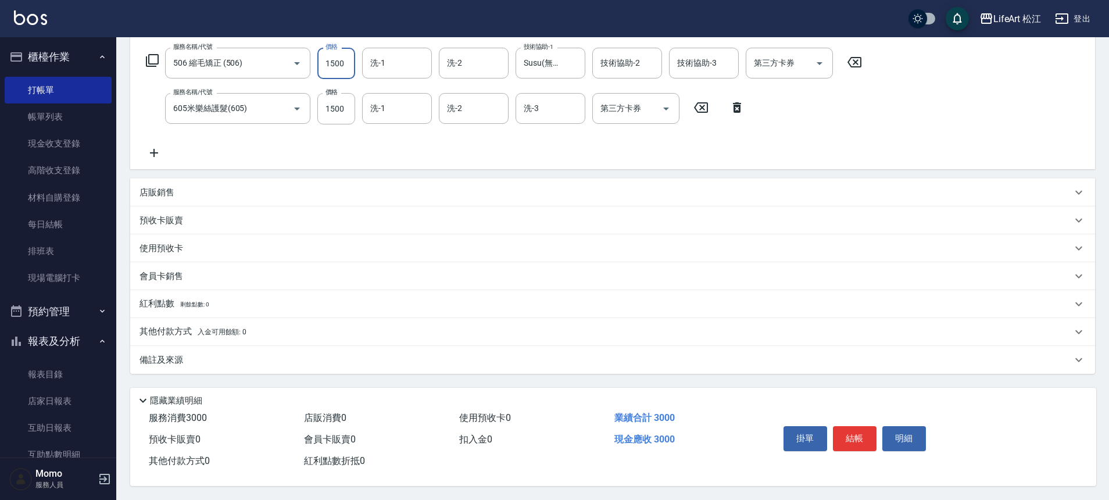
type input "1500"
click at [299, 326] on div "其他付款方式 入金可用餘額: 0" at bounding box center [606, 332] width 933 height 13
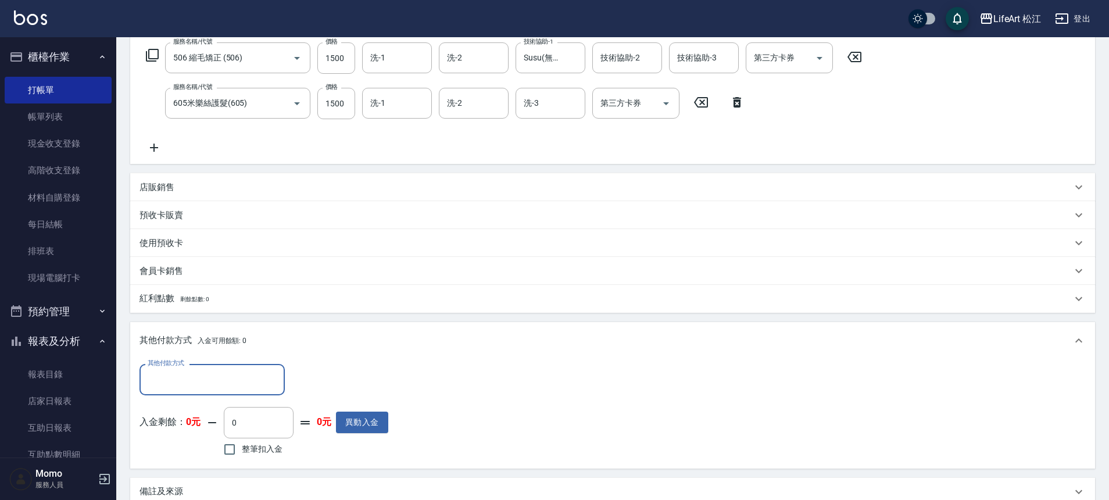
scroll to position [0, 0]
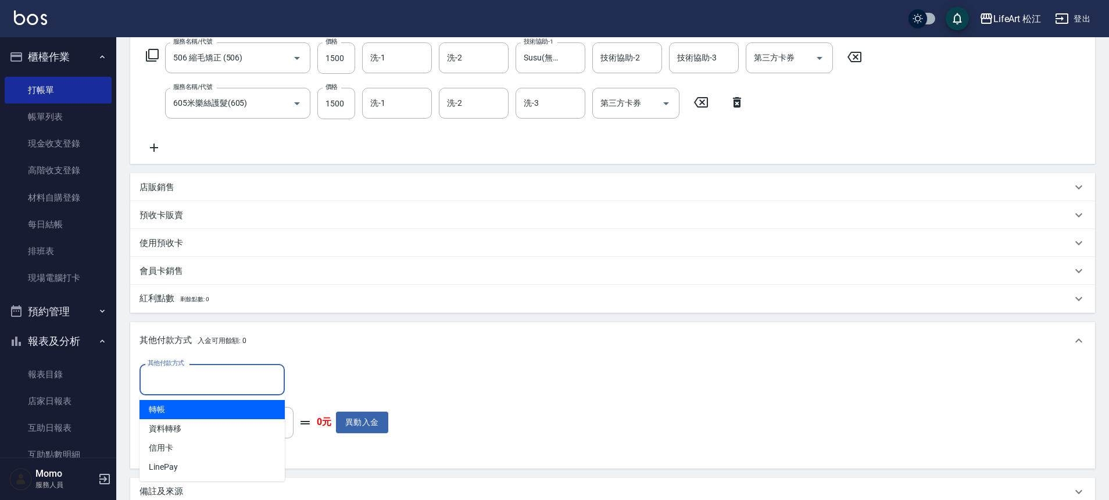
click at [257, 374] on input "其他付款方式" at bounding box center [212, 379] width 135 height 20
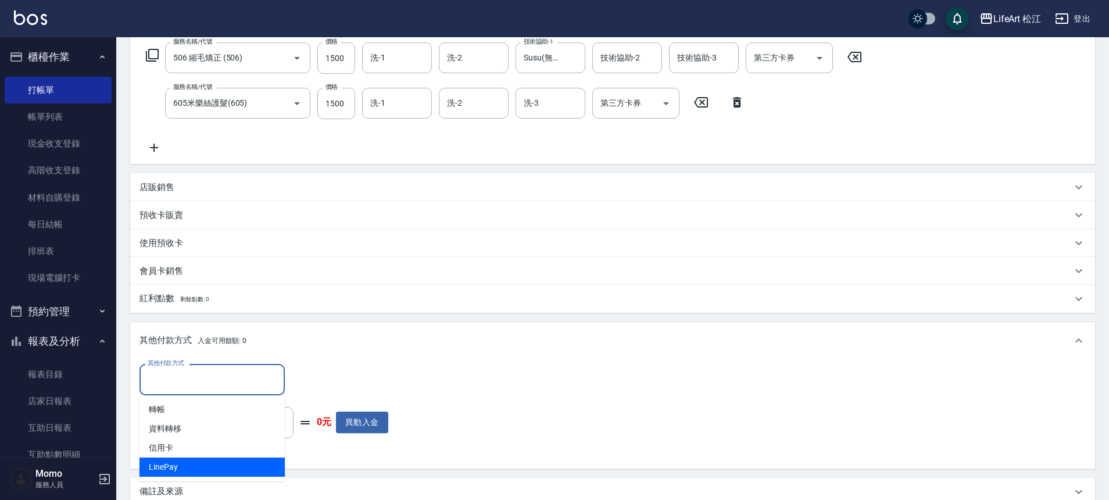
click at [179, 469] on span "LinePay" at bounding box center [212, 467] width 145 height 19
type input "LinePay"
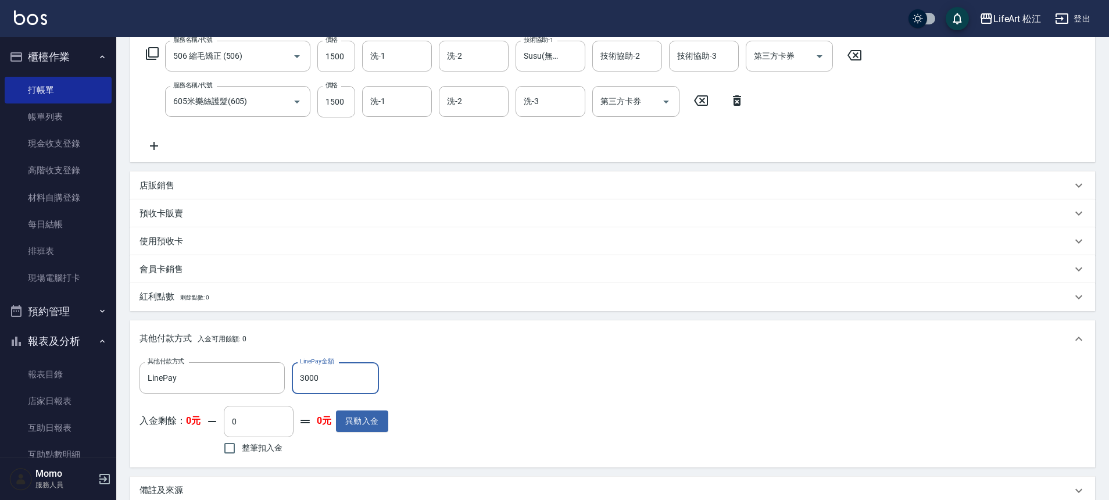
scroll to position [328, 0]
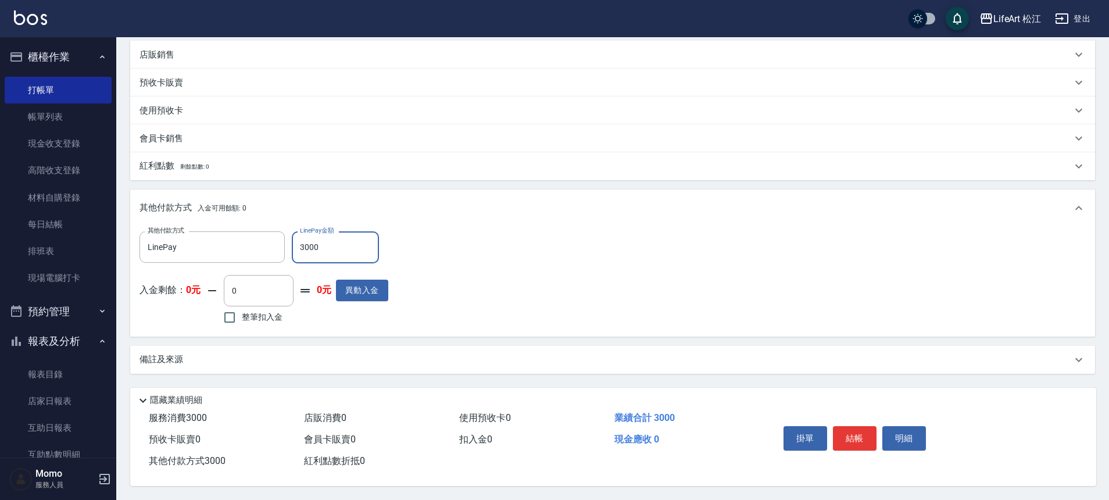
type input "3000"
click at [234, 364] on div "備註及來源" at bounding box center [612, 360] width 965 height 28
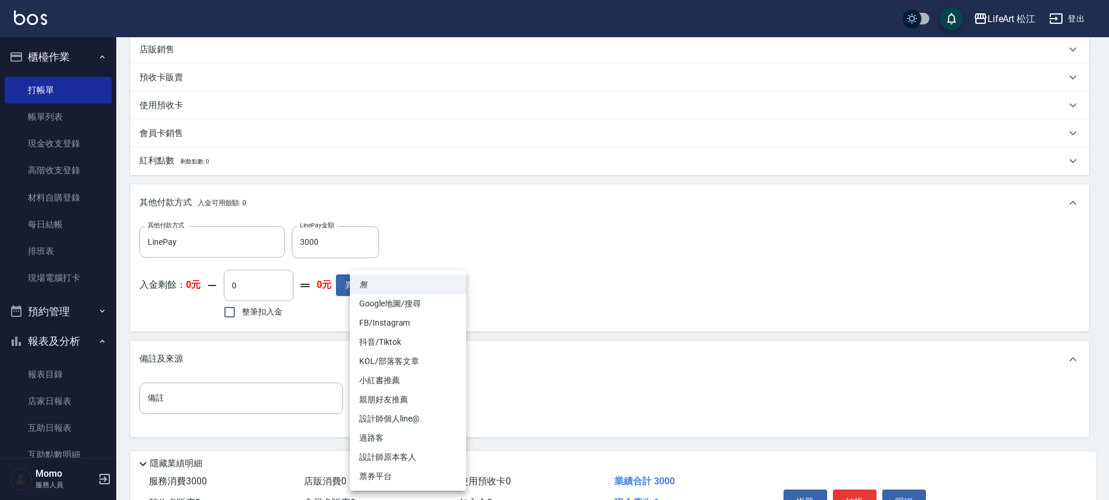
click at [349, 401] on body "LifeArt 松江 登出 櫃檯作業 打帳單 帳單列表 現金收支登錄 高階收支登錄 材料自購登錄 每日結帳 排班表 現場電腦打卡 預約管理 預約管理 單日預約…" at bounding box center [554, 117] width 1109 height 891
click at [391, 325] on li "FB/Instagram" at bounding box center [408, 322] width 116 height 19
type input "FB/Instagram"
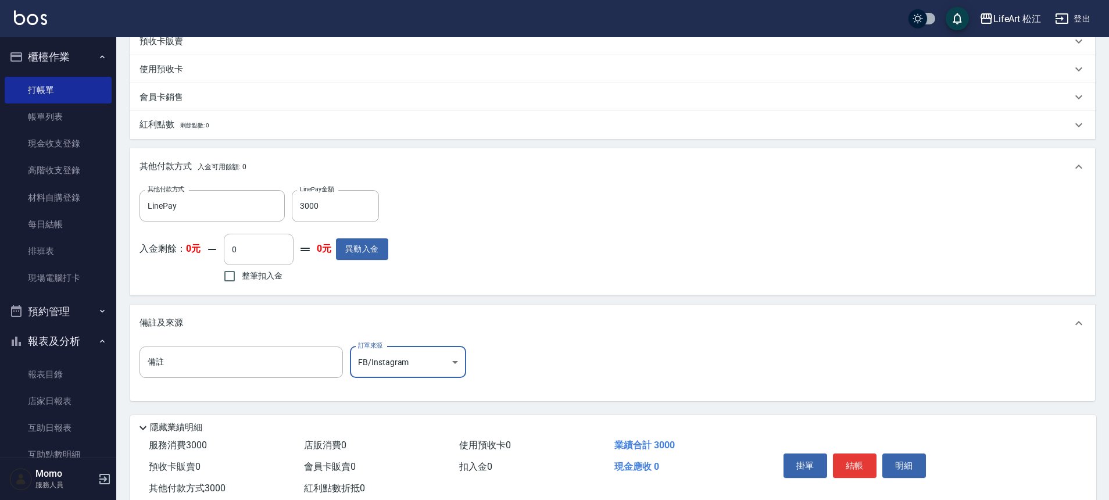
scroll to position [397, 0]
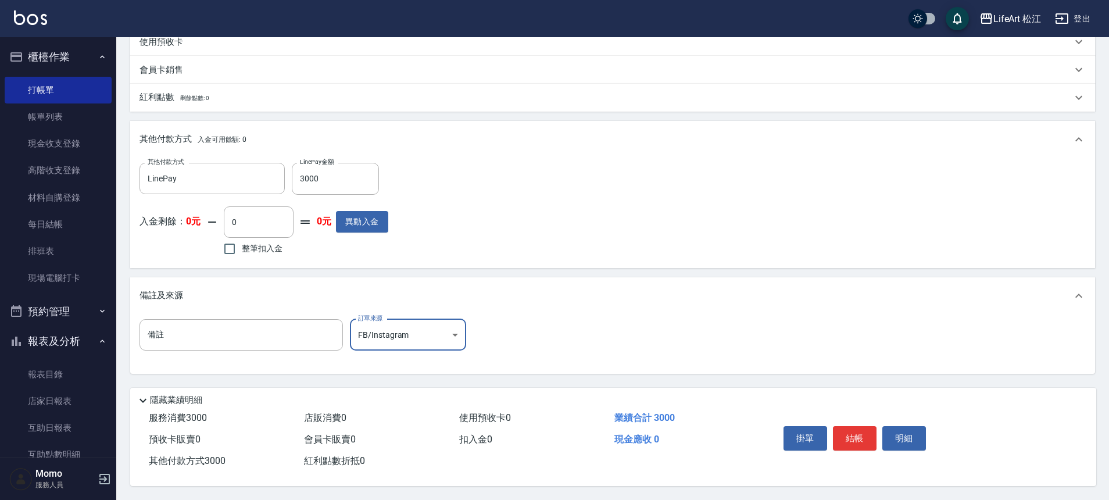
click at [856, 422] on div "掛單 結帳 明細" at bounding box center [855, 440] width 152 height 37
click at [855, 429] on button "結帳" at bounding box center [855, 438] width 44 height 24
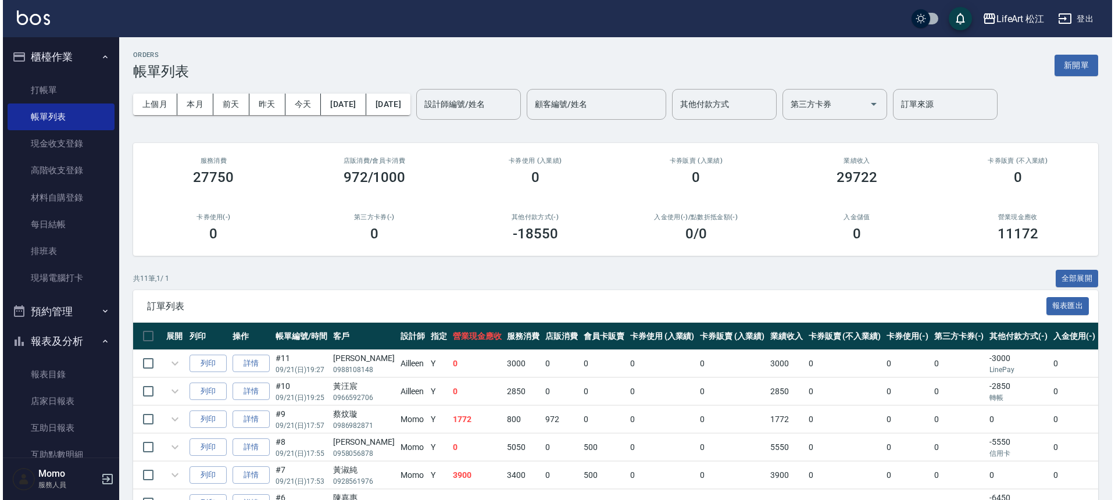
scroll to position [77, 0]
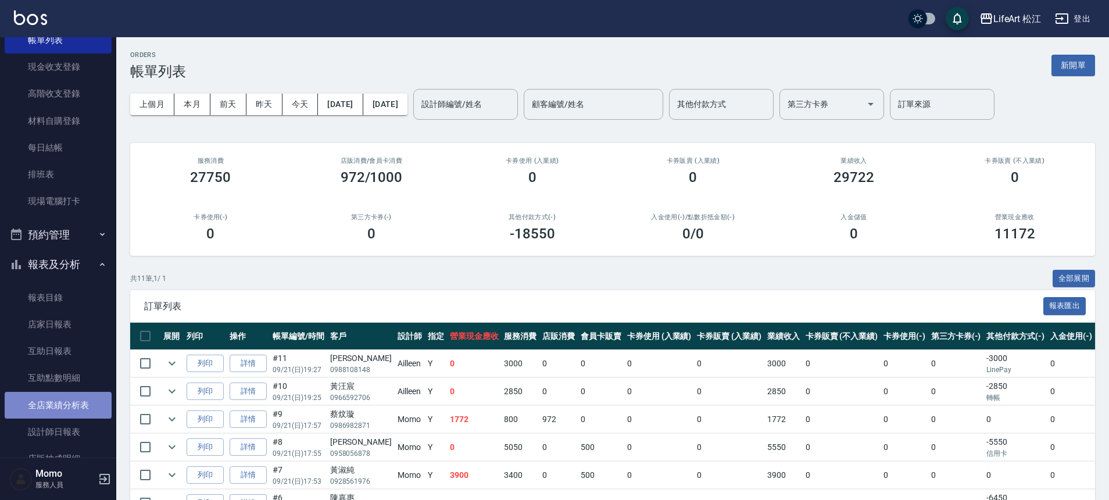
click at [74, 411] on link "全店業績分析表" at bounding box center [58, 405] width 107 height 27
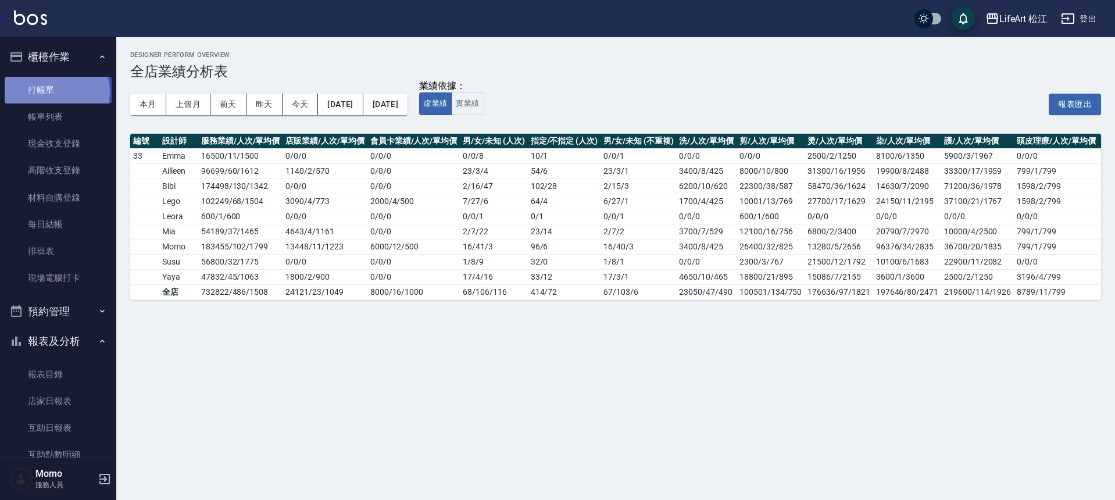
click at [56, 91] on link "打帳單" at bounding box center [58, 90] width 107 height 27
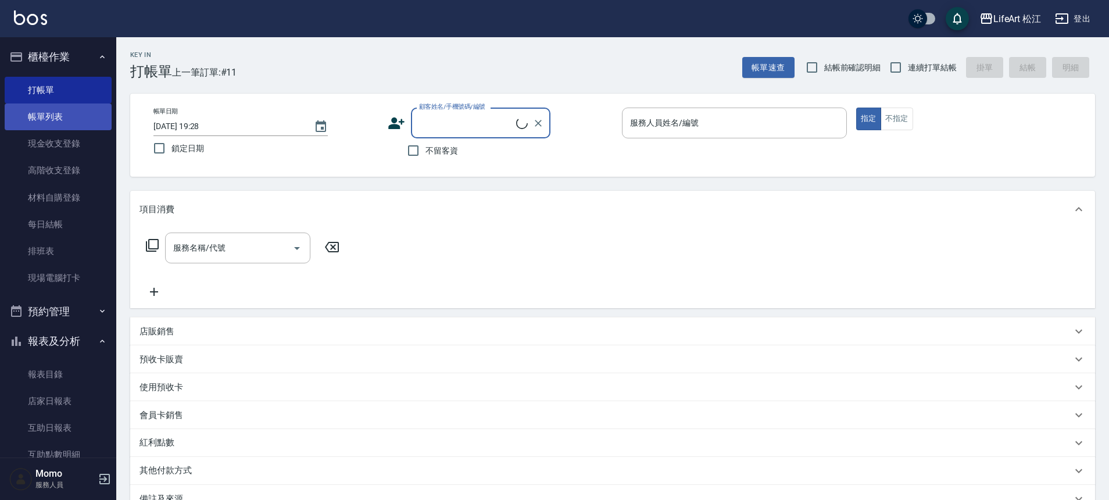
click at [60, 118] on link "帳單列表" at bounding box center [58, 116] width 107 height 27
